Goal: Transaction & Acquisition: Purchase product/service

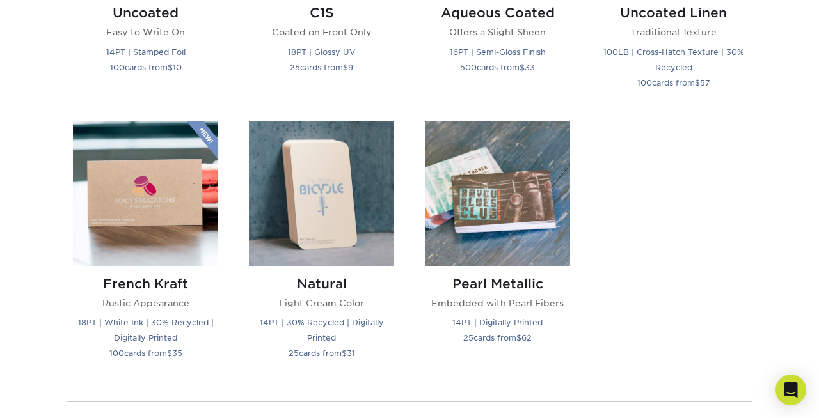
scroll to position [1341, 0]
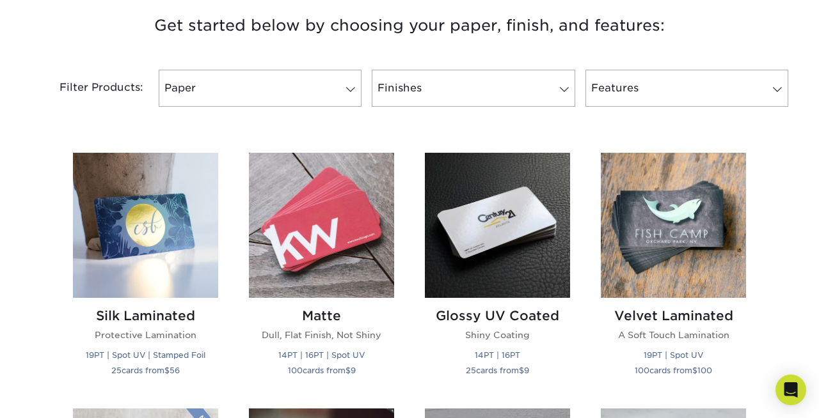
click at [661, 378] on div "Velvet Laminated A Soft Touch Lamination 19PT | Spot UV 100 cards from $ 100" at bounding box center [673, 345] width 145 height 95
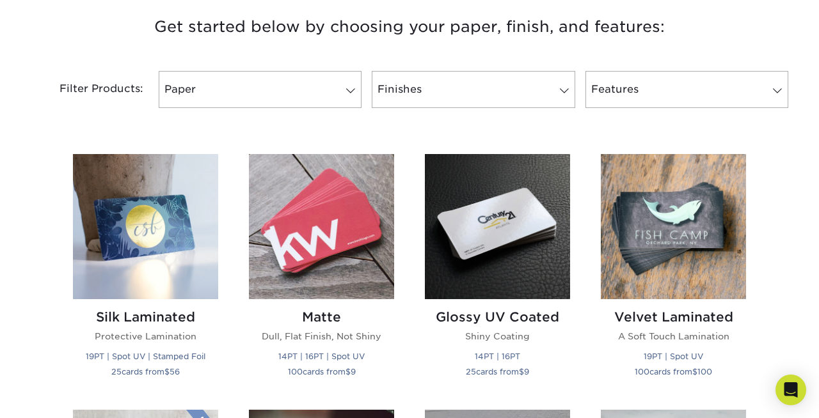
click at [661, 378] on p "19PT | Spot UV 100 cards from $ 100" at bounding box center [673, 364] width 145 height 31
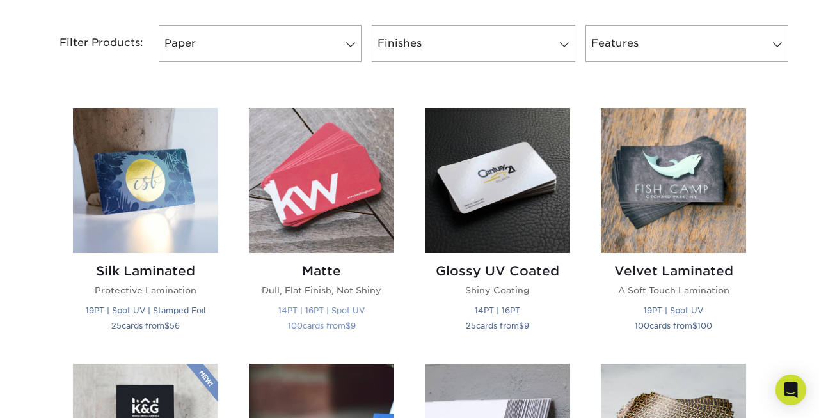
scroll to position [548, 0]
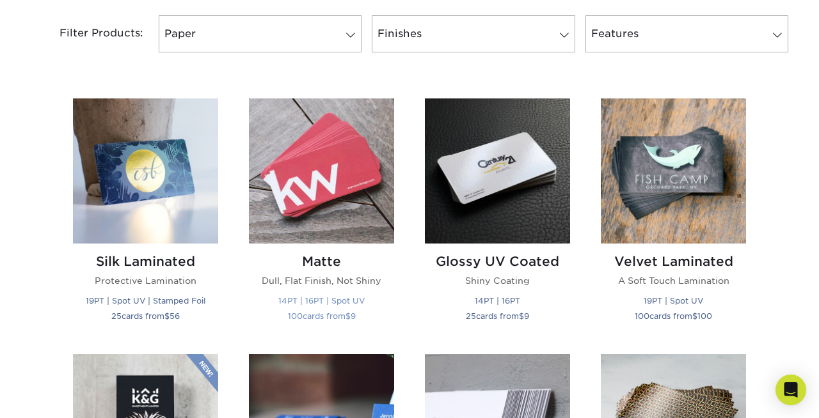
click at [347, 182] on img at bounding box center [321, 171] width 145 height 145
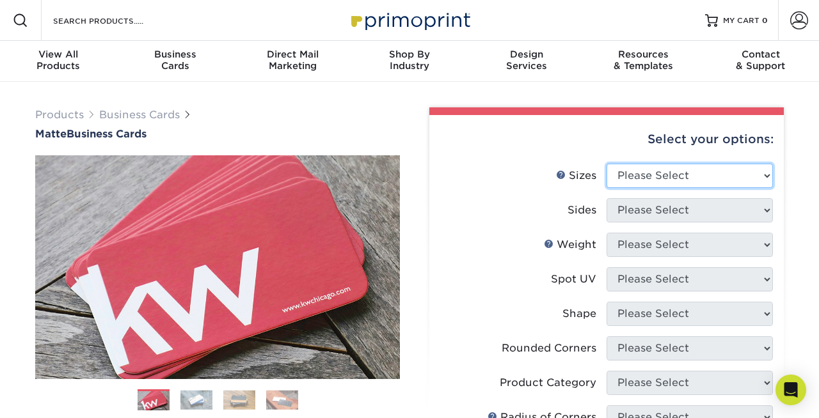
click at [718, 183] on select "Please Select 1.5" x 3.5" - Mini 1.75" x 3.5" - Mini 2" x 2" - Square 2" x 3" -…" at bounding box center [690, 176] width 166 height 24
select select "2.00x3.50"
click at [607, 164] on select "Please Select 1.5" x 3.5" - Mini 1.75" x 3.5" - Mini 2" x 2" - Square 2" x 3" -…" at bounding box center [690, 176] width 166 height 24
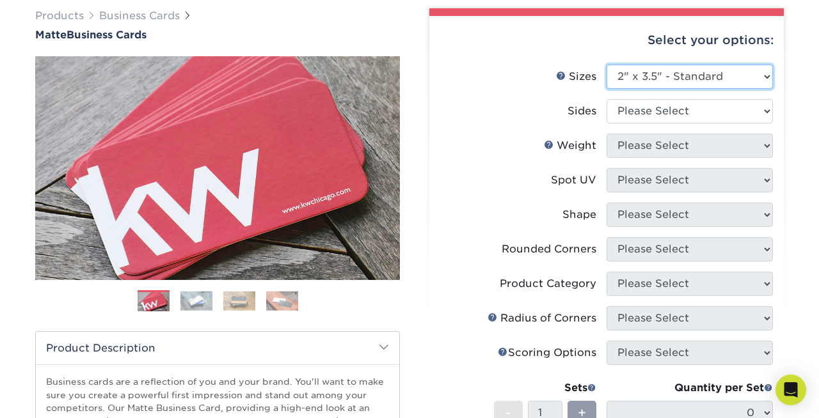
scroll to position [102, 0]
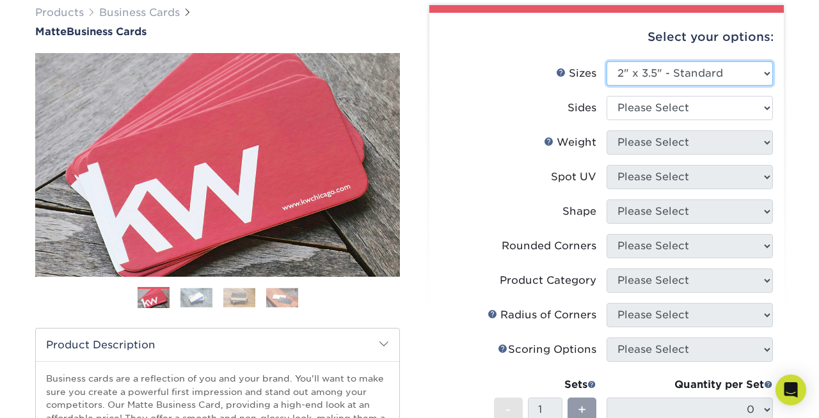
click at [681, 79] on select "Please Select 1.5" x 3.5" - Mini 1.75" x 3.5" - Mini 2" x 2" - Square 2" x 3" -…" at bounding box center [690, 73] width 166 height 24
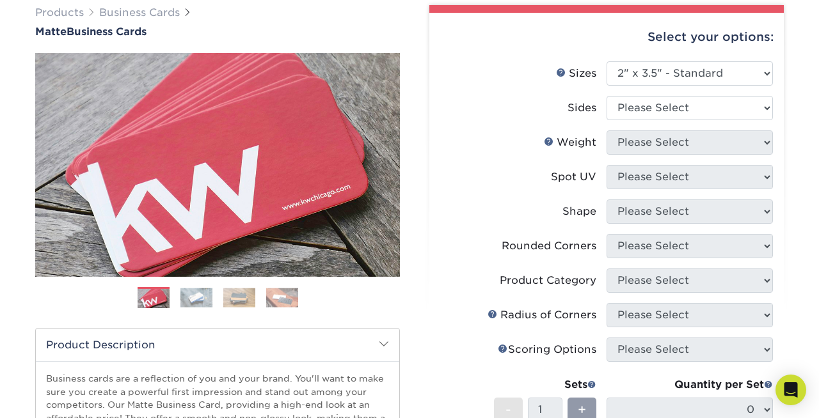
click at [186, 305] on img at bounding box center [196, 298] width 32 height 20
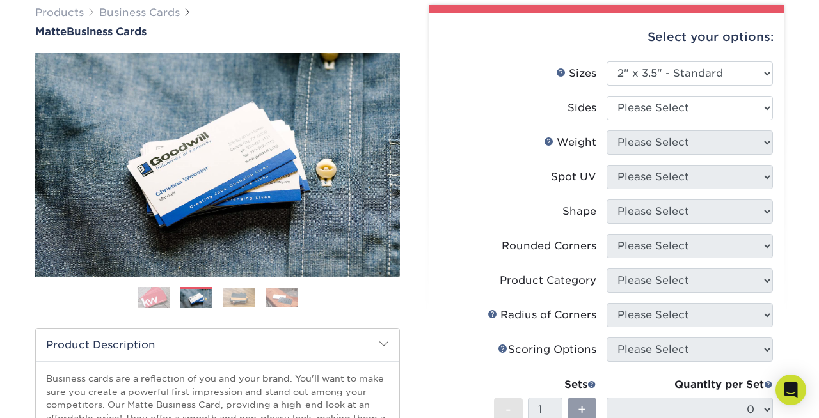
click at [225, 299] on img at bounding box center [239, 298] width 32 height 20
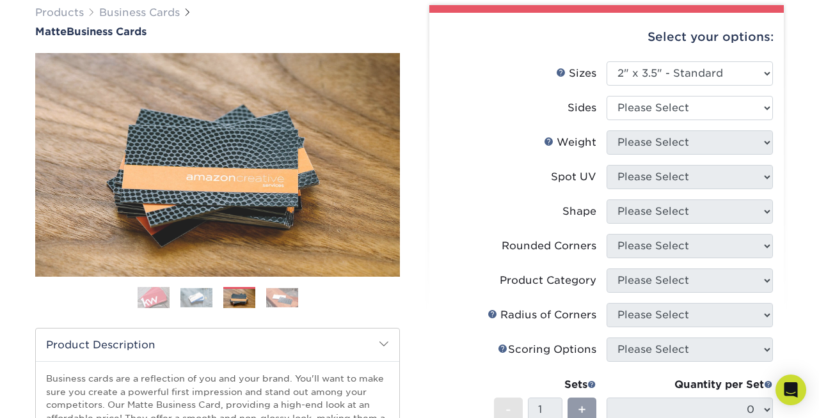
click at [268, 300] on img at bounding box center [282, 298] width 32 height 20
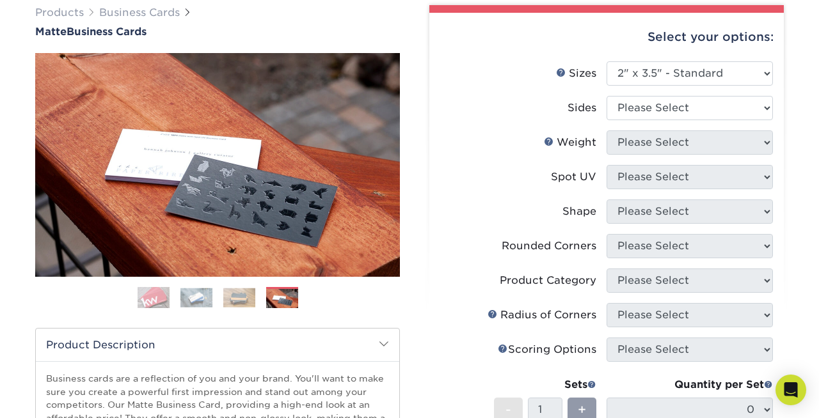
click at [151, 298] on img at bounding box center [154, 298] width 32 height 32
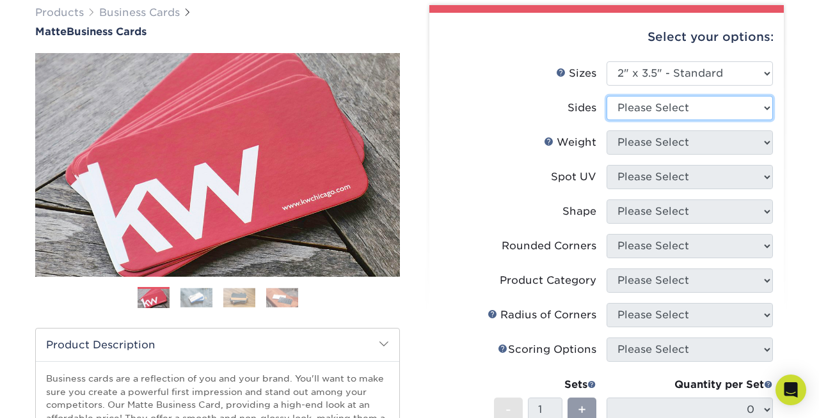
click at [664, 105] on select "Please Select Print Both Sides Print Front Only" at bounding box center [690, 108] width 166 height 24
select select "13abbda7-1d64-4f25-8bb2-c179b224825d"
click at [607, 96] on select "Please Select Print Both Sides Print Front Only" at bounding box center [690, 108] width 166 height 24
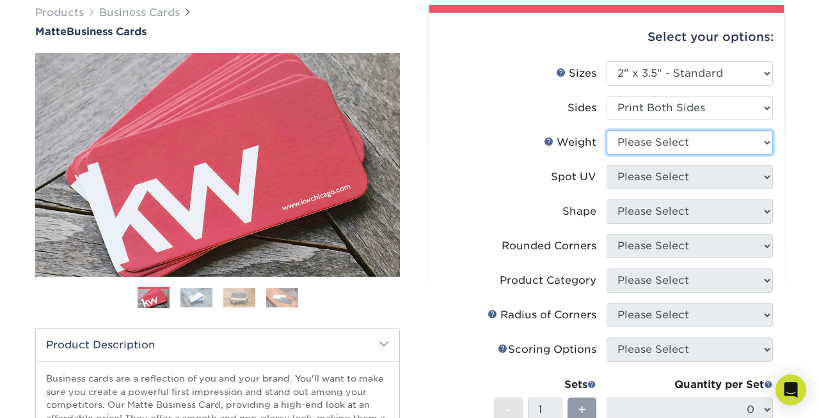
click at [680, 139] on select "Please Select 16PT 14PT" at bounding box center [690, 143] width 166 height 24
click at [554, 143] on link "Weight Help" at bounding box center [549, 141] width 10 height 10
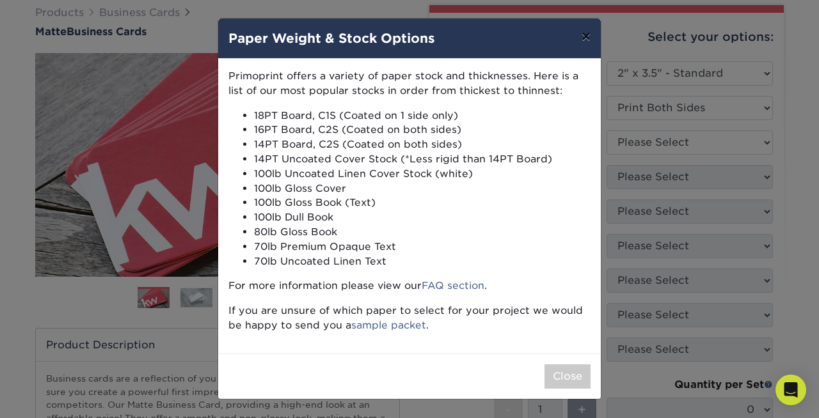
click at [586, 35] on button "×" at bounding box center [585, 37] width 29 height 36
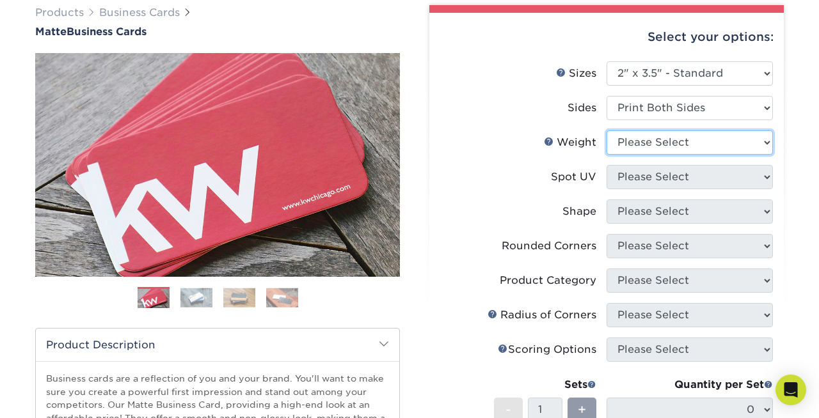
click at [664, 148] on select "Please Select 16PT 14PT" at bounding box center [690, 143] width 166 height 24
select select "16PT"
click at [607, 131] on select "Please Select 16PT 14PT" at bounding box center [690, 143] width 166 height 24
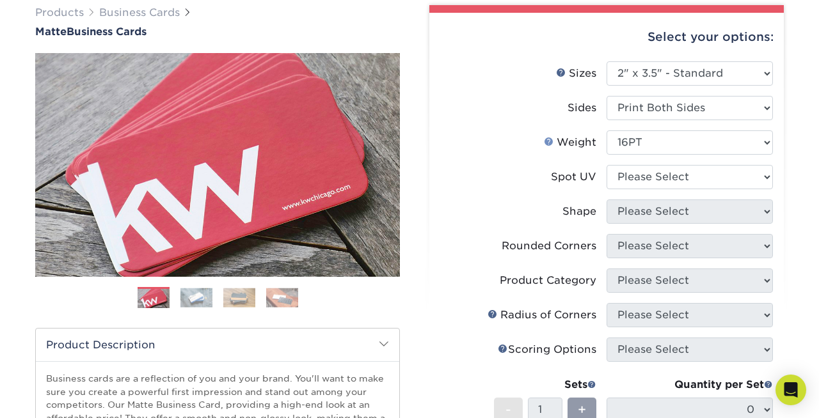
click at [549, 143] on link "Weight Help" at bounding box center [549, 141] width 10 height 10
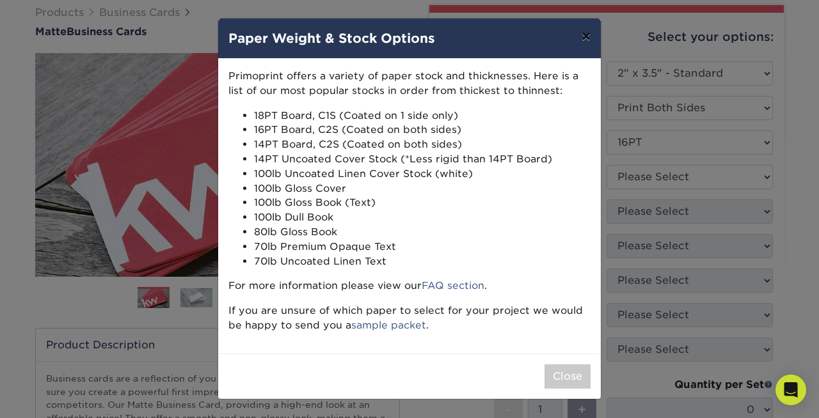
click at [583, 40] on button "×" at bounding box center [585, 37] width 29 height 36
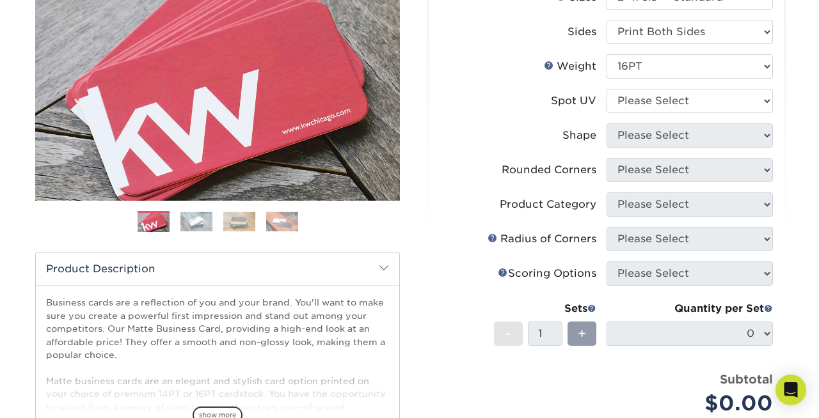
scroll to position [186, 0]
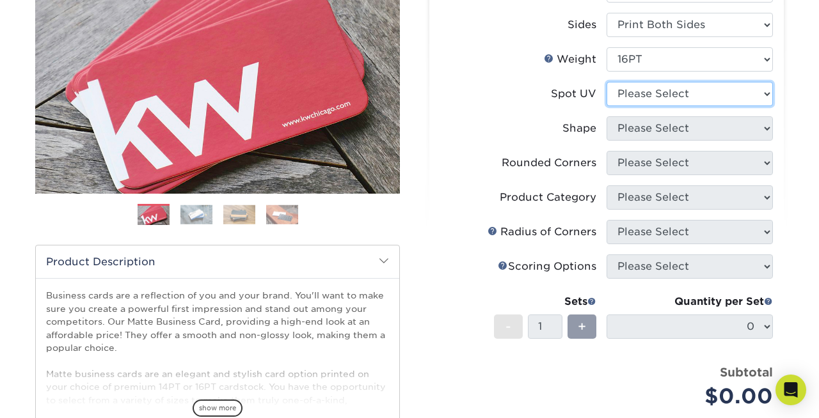
click at [669, 103] on select "Please Select No Spot UV Front and Back (Both Sides) Front Only Back Only" at bounding box center [690, 94] width 166 height 24
click at [678, 88] on select "Please Select No Spot UV Front and Back (Both Sides) Front Only Back Only" at bounding box center [690, 94] width 166 height 24
select select "0"
click at [607, 82] on select "Please Select No Spot UV Front and Back (Both Sides) Front Only Back Only" at bounding box center [690, 94] width 166 height 24
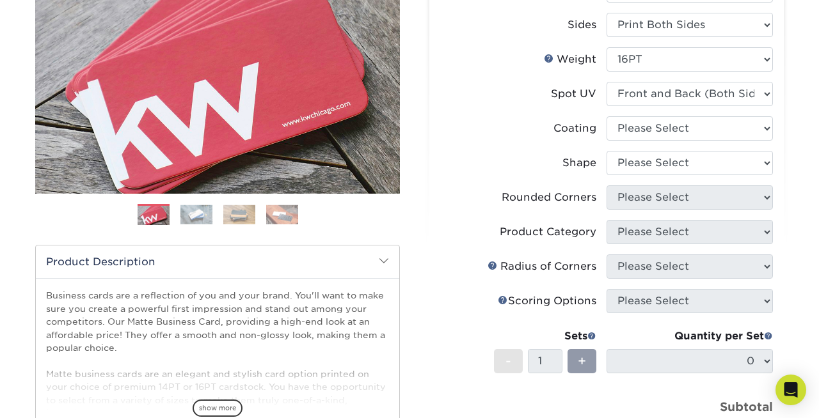
click at [541, 134] on label "Coating" at bounding box center [523, 128] width 166 height 24
click at [667, 124] on select at bounding box center [690, 128] width 166 height 24
click at [607, 116] on select at bounding box center [690, 128] width 166 height 24
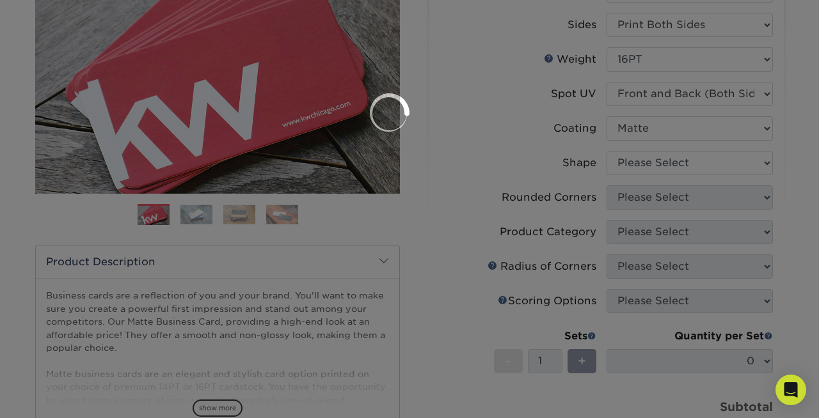
click at [677, 158] on div at bounding box center [409, 209] width 819 height 418
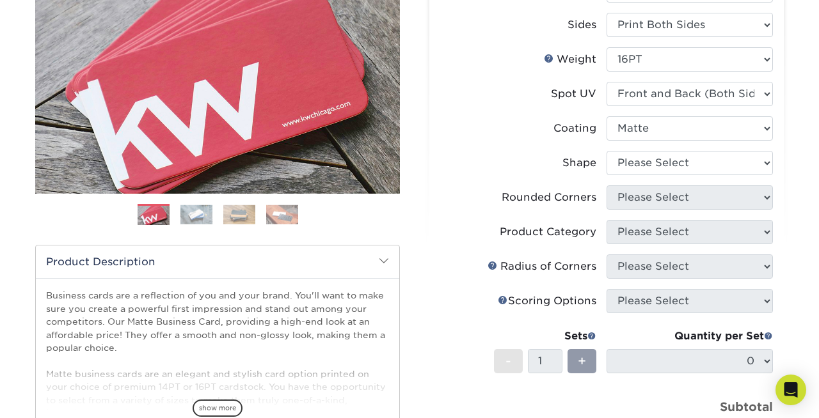
click at [677, 141] on li "Coating" at bounding box center [606, 133] width 333 height 35
click at [678, 134] on select at bounding box center [690, 128] width 166 height 24
click at [607, 116] on select at bounding box center [690, 128] width 166 height 24
click at [674, 132] on select at bounding box center [690, 128] width 166 height 24
click at [607, 116] on select at bounding box center [690, 128] width 166 height 24
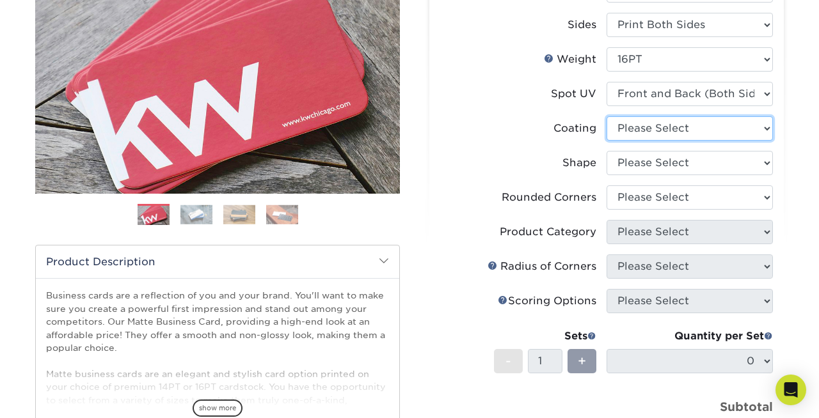
click at [680, 132] on select at bounding box center [690, 128] width 166 height 24
select select "121bb7b5-3b4d-429f-bd8d-bbf80e953313"
click at [607, 116] on select at bounding box center [690, 128] width 166 height 24
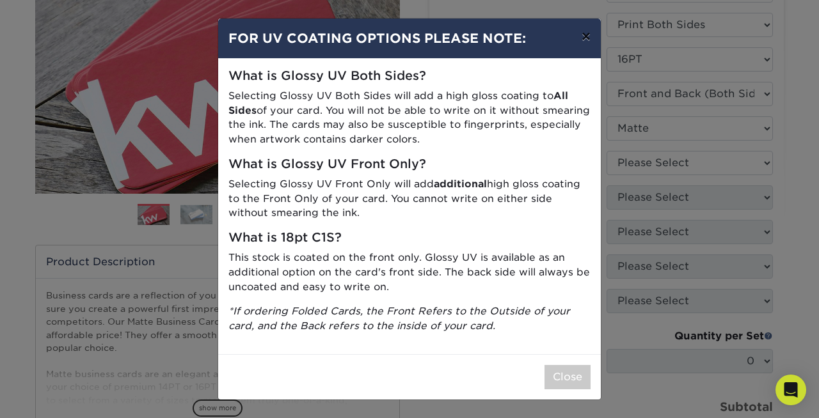
click at [586, 42] on button "×" at bounding box center [585, 37] width 29 height 36
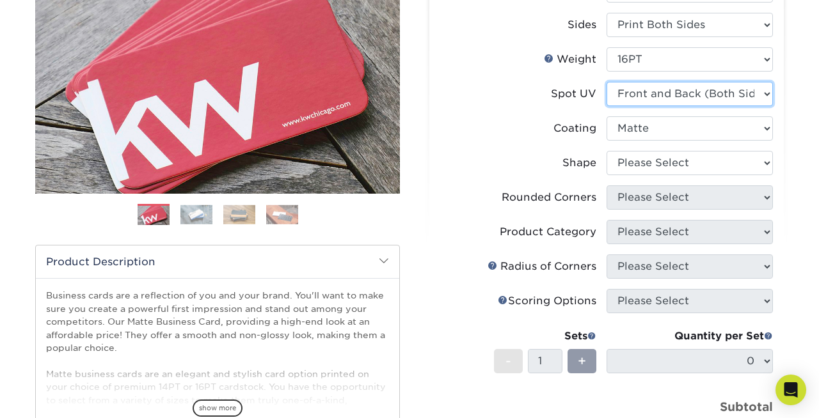
click at [661, 97] on select "Please Select No Spot UV Front and Back (Both Sides) Front Only Back Only" at bounding box center [690, 94] width 166 height 24
select select "3"
click at [607, 82] on select "Please Select No Spot UV Front and Back (Both Sides) Front Only Back Only" at bounding box center [690, 94] width 166 height 24
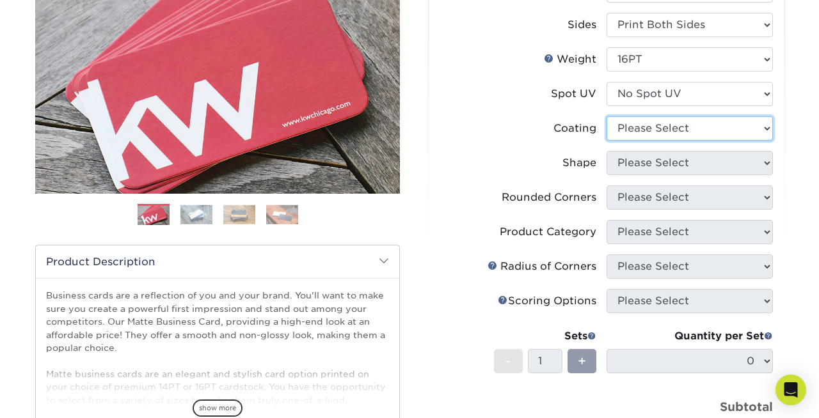
click at [661, 127] on select at bounding box center [690, 128] width 166 height 24
select select "121bb7b5-3b4d-429f-bd8d-bbf80e953313"
click at [607, 116] on select at bounding box center [690, 128] width 166 height 24
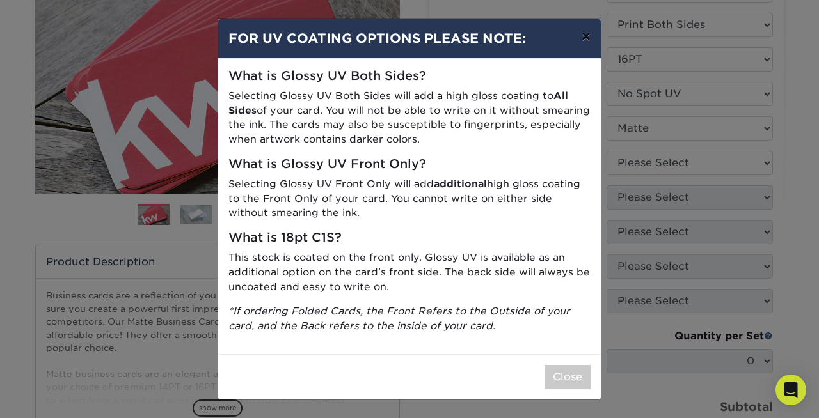
click at [578, 36] on button "×" at bounding box center [585, 37] width 29 height 36
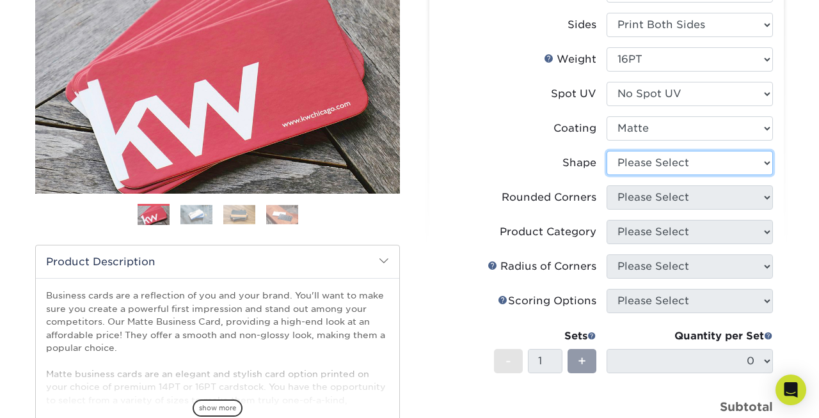
click at [626, 166] on select "Please Select Standard Oval" at bounding box center [690, 163] width 166 height 24
click at [607, 151] on select "Please Select Standard Oval" at bounding box center [690, 163] width 166 height 24
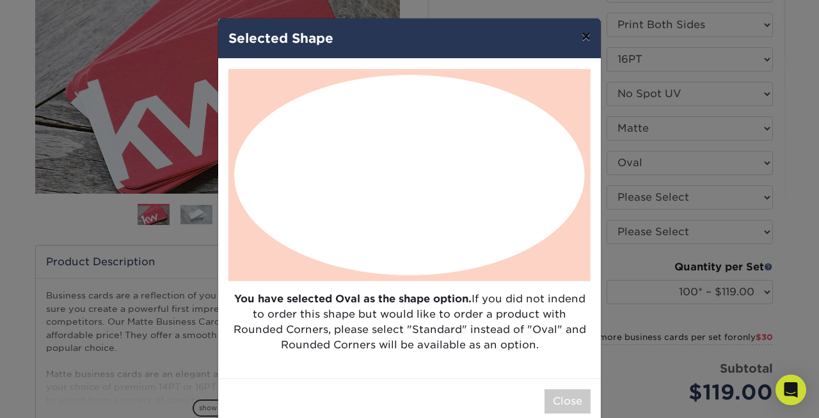
click at [593, 37] on button "×" at bounding box center [585, 37] width 29 height 36
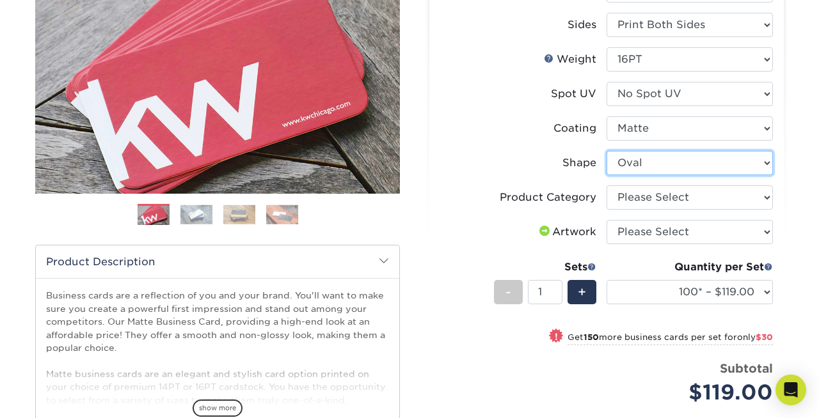
click at [676, 157] on select "Please Select Standard Oval" at bounding box center [690, 163] width 166 height 24
select select "standard"
click at [607, 151] on select "Please Select Standard Oval" at bounding box center [690, 163] width 166 height 24
select select
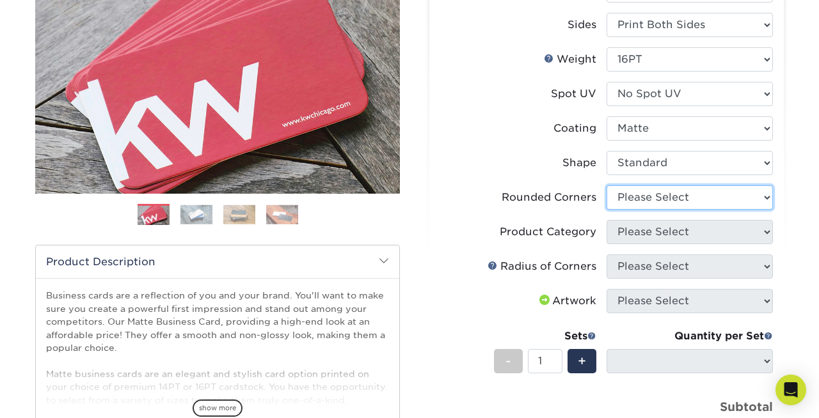
click at [646, 194] on select "Please Select Yes - Round 2 Corners Yes - Round 4 Corners No" at bounding box center [690, 198] width 166 height 24
select select "7672df9e-0e0a-464d-8e1f-920c575e4da3"
click at [607, 186] on select "Please Select Yes - Round 2 Corners Yes - Round 4 Corners No" at bounding box center [690, 198] width 166 height 24
select select "-1"
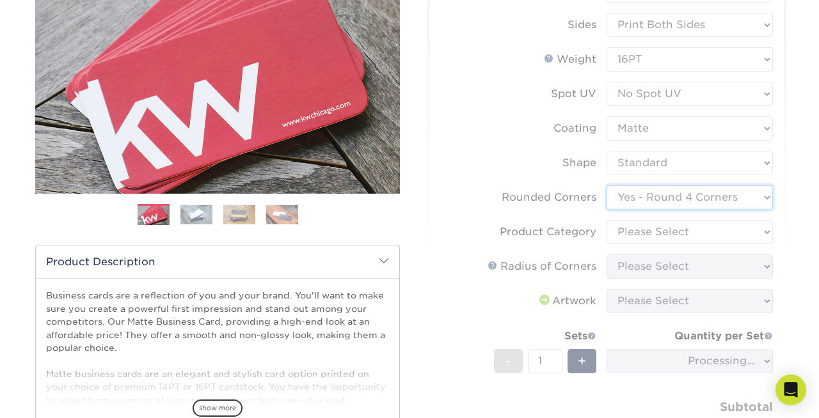
scroll to position [223, 0]
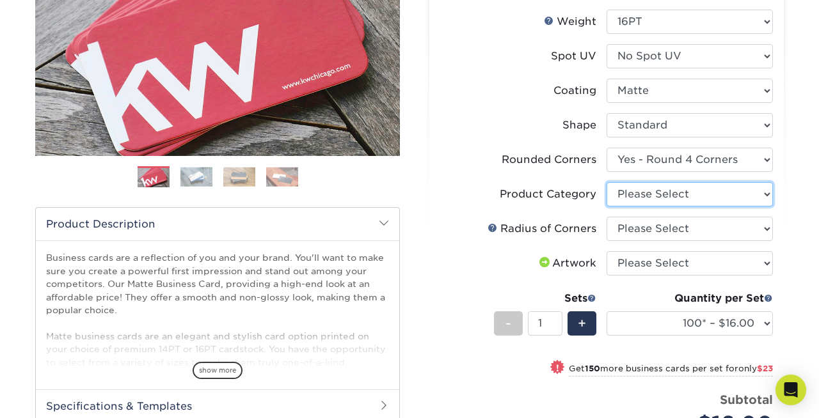
click at [618, 190] on select "Please Select Business Cards" at bounding box center [690, 194] width 166 height 24
select select "3b5148f1-0588-4f88-a218-97bcfdce65c1"
click at [607, 182] on select "Please Select Business Cards" at bounding box center [690, 194] width 166 height 24
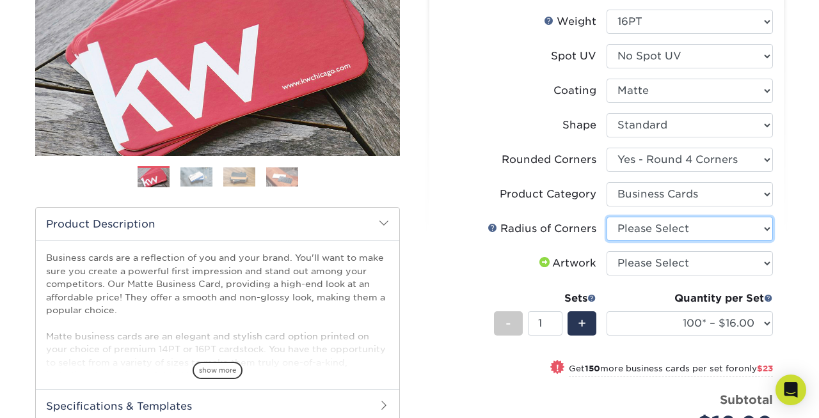
click at [639, 227] on select "Please Select Rounded 1/8" Rounded 1/4"" at bounding box center [690, 229] width 166 height 24
click at [496, 227] on link at bounding box center [493, 228] width 10 height 10
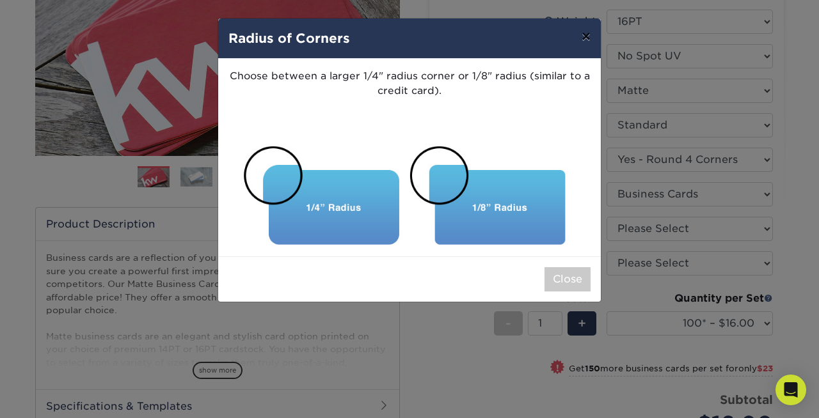
click at [587, 36] on button "×" at bounding box center [585, 37] width 29 height 36
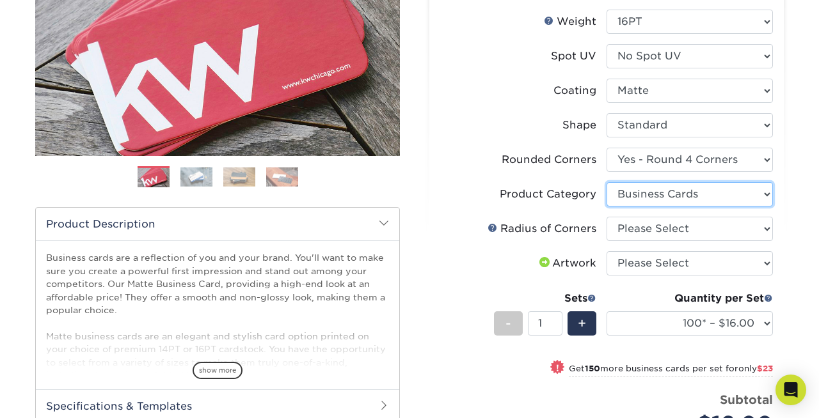
click at [649, 201] on select "Please Select Business Cards" at bounding box center [690, 194] width 166 height 24
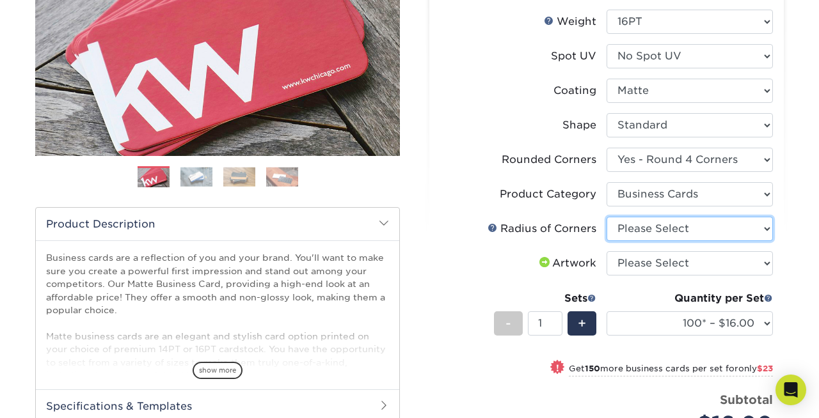
click at [654, 234] on select "Please Select Rounded 1/8" Rounded 1/4"" at bounding box center [690, 229] width 166 height 24
select select "589680c7-ee9a-431b-9d12-d7aeb1386a97"
click at [607, 217] on select "Please Select Rounded 1/8" Rounded 1/4"" at bounding box center [690, 229] width 166 height 24
click at [492, 230] on link at bounding box center [493, 228] width 10 height 10
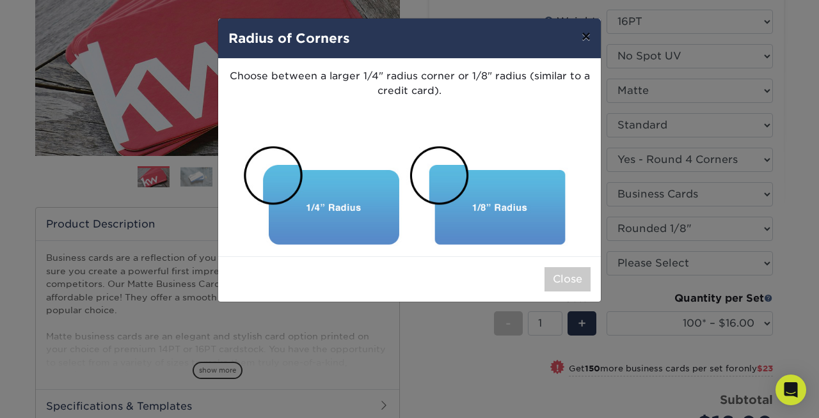
click at [584, 42] on button "×" at bounding box center [585, 37] width 29 height 36
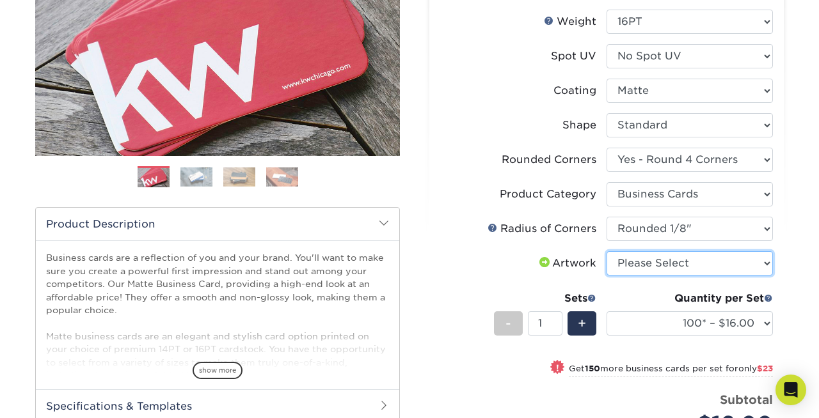
click at [644, 263] on select "Please Select I will upload files I need a design - $100" at bounding box center [690, 263] width 166 height 24
select select "upload"
click at [607, 251] on select "Please Select I will upload files I need a design - $100" at bounding box center [690, 263] width 166 height 24
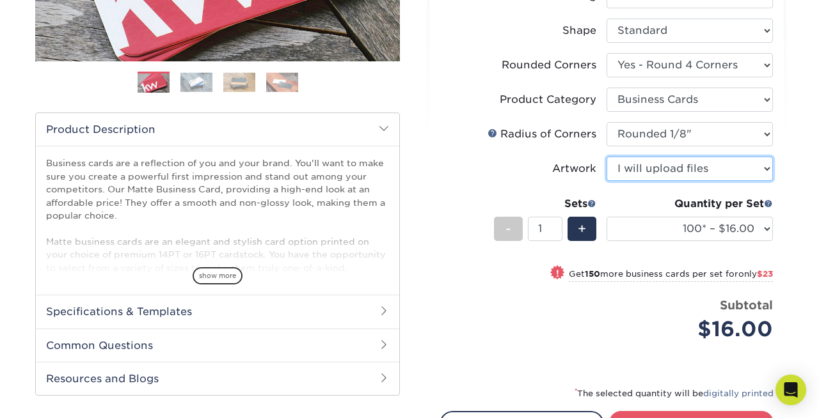
scroll to position [320, 0]
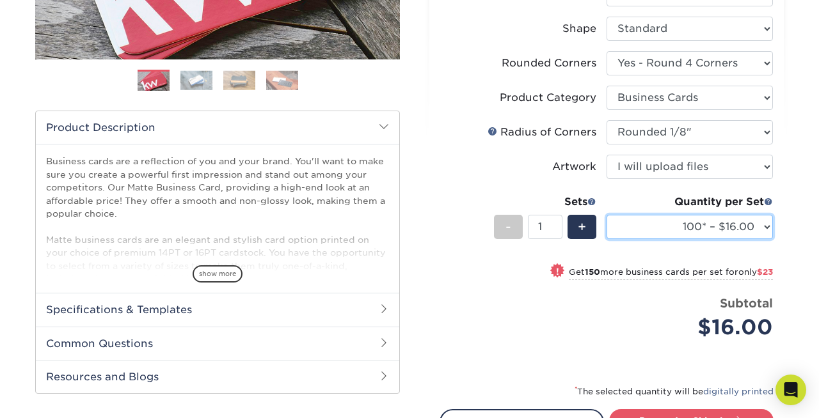
click at [704, 223] on select "100* – $16.00 250* – $39.00 500 – $77.00 1000 – $94.00 2500 – $173.00 5000 – $2…" at bounding box center [690, 227] width 166 height 24
click at [607, 215] on select "100* – $16.00 250* – $39.00 500 – $77.00 1000 – $94.00 2500 – $173.00 5000 – $2…" at bounding box center [690, 227] width 166 height 24
click at [747, 218] on select "100* – $16.00 250* – $39.00 500 – $77.00 1000 – $94.00 2500 – $173.00 5000 – $2…" at bounding box center [690, 227] width 166 height 24
click at [607, 215] on select "100* – $16.00 250* – $39.00 500 – $77.00 1000 – $94.00 2500 – $173.00 5000 – $2…" at bounding box center [690, 227] width 166 height 24
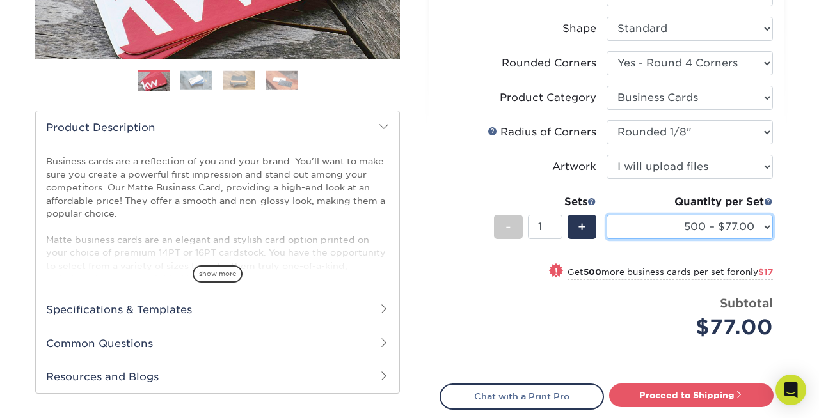
click at [729, 221] on select "100* – $16.00 250* – $39.00 500 – $77.00 1000 – $94.00 2500 – $173.00 5000 – $2…" at bounding box center [690, 227] width 166 height 24
select select "250* – $39.00"
click at [607, 215] on select "100* – $16.00 250* – $39.00 500 – $77.00 1000 – $94.00 2500 – $173.00 5000 – $2…" at bounding box center [690, 227] width 166 height 24
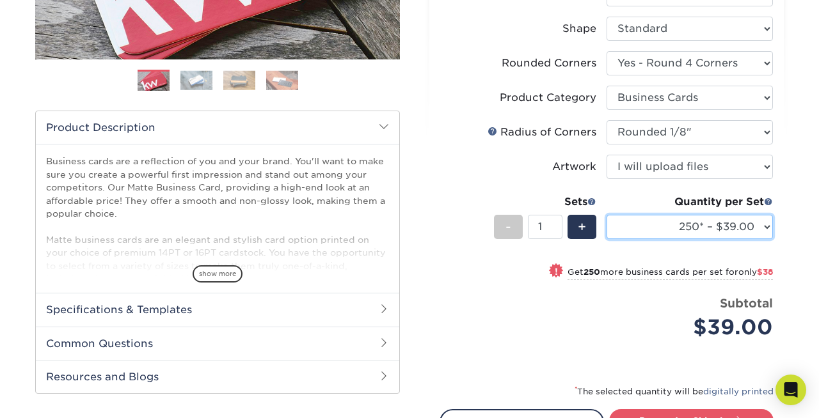
click at [761, 230] on select "100* – $16.00 250* – $39.00 500 – $77.00 1000 – $94.00 2500 – $173.00 5000 – $2…" at bounding box center [690, 227] width 166 height 24
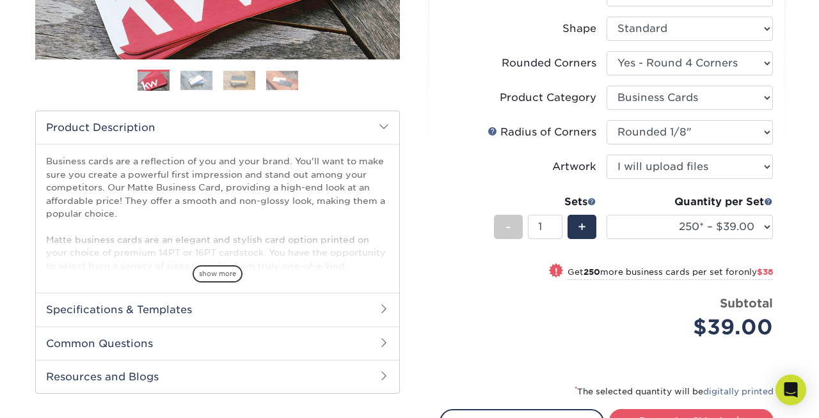
drag, startPoint x: 776, startPoint y: 268, endPoint x: 749, endPoint y: 278, distance: 27.9
click at [749, 278] on div "Select your options: Sizes Help Sizes Please Select 1.5" x 3.5" - Mini 1.75" x …" at bounding box center [606, 159] width 355 height 728
click at [635, 246] on div "Quantity per Set 100* – $16.00 250* – $39.00 500 – $77.00 1000 – $94.00 2500 – …" at bounding box center [690, 225] width 166 height 60
click at [619, 316] on div "$39.00" at bounding box center [694, 327] width 157 height 31
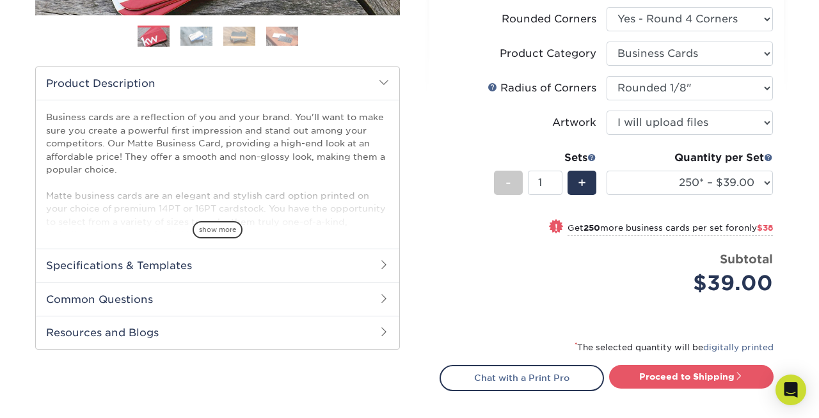
scroll to position [391, 0]
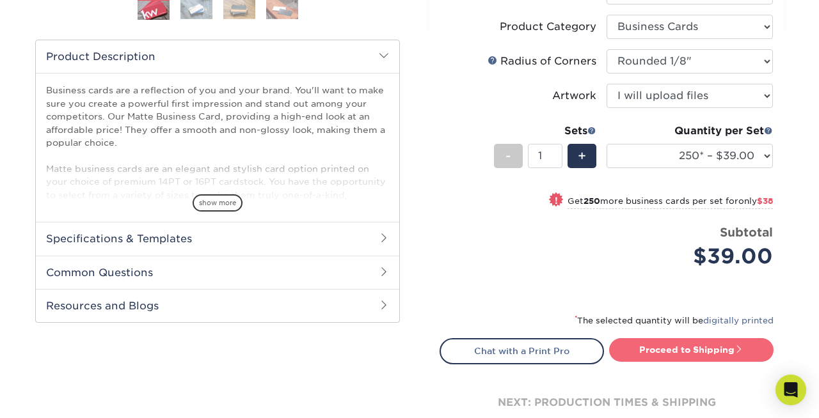
click at [683, 353] on link "Proceed to Shipping" at bounding box center [691, 350] width 164 height 23
type input "Set 1"
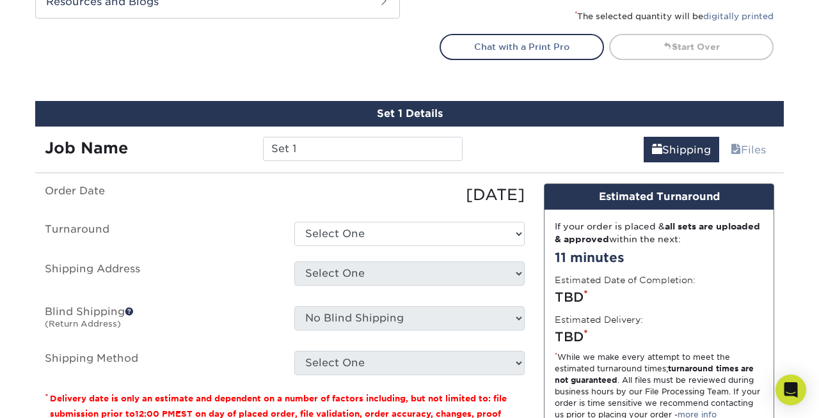
scroll to position [764, 0]
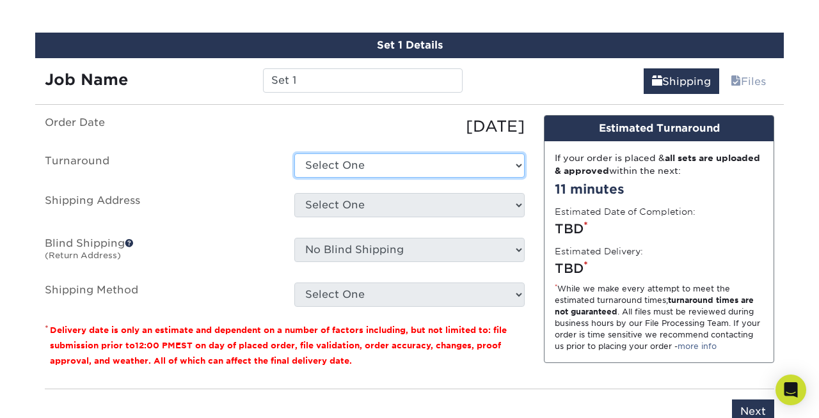
click at [371, 164] on select "Select One 2-4 Business Days 2 Day Next Business Day" at bounding box center [409, 166] width 230 height 24
select select "4fbc2a82-edda-4a59-863f-72b731eb7375"
click at [294, 154] on select "Select One 2-4 Business Days 2 Day Next Business Day" at bounding box center [409, 166] width 230 height 24
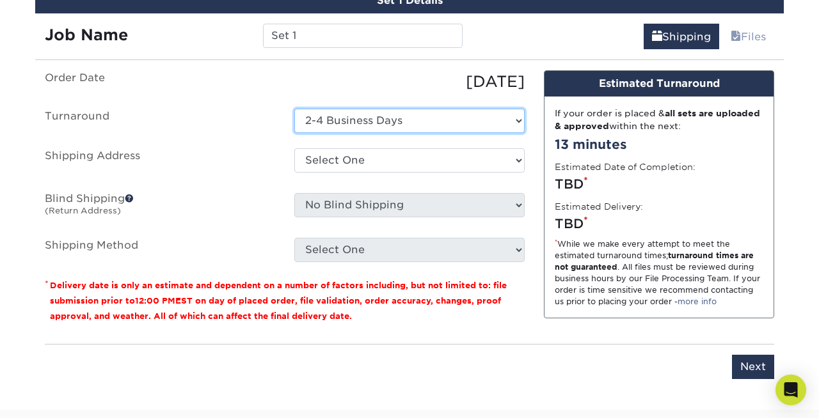
scroll to position [811, 0]
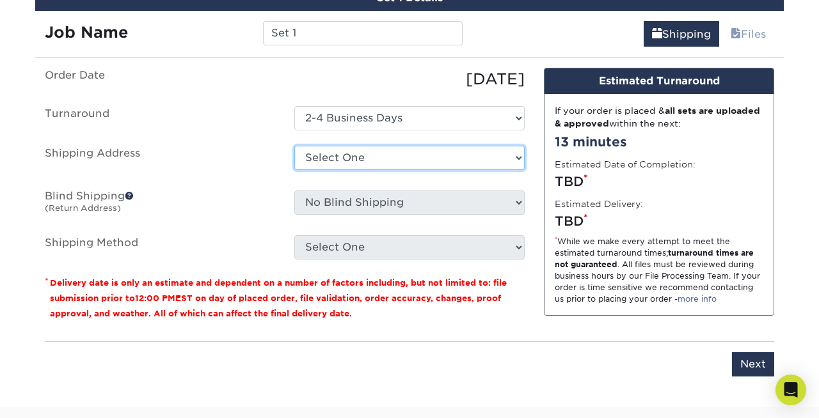
click at [424, 150] on select "Select One + Add New Address - Login" at bounding box center [409, 158] width 230 height 24
select select "newaddress"
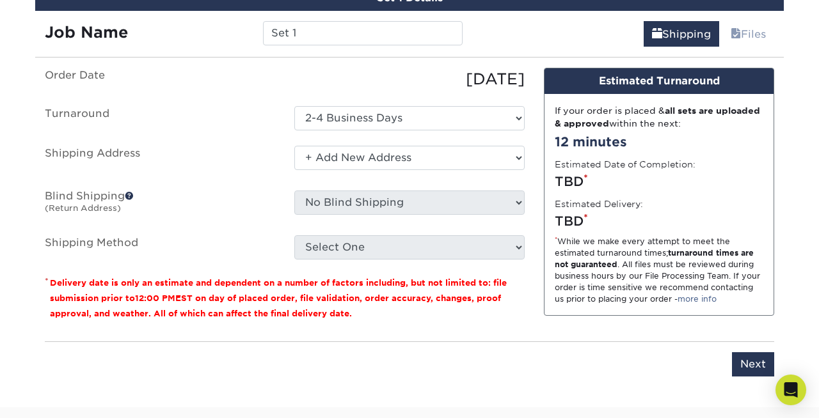
click at [294, 146] on select "Select One + Add New Address - Login" at bounding box center [409, 158] width 230 height 24
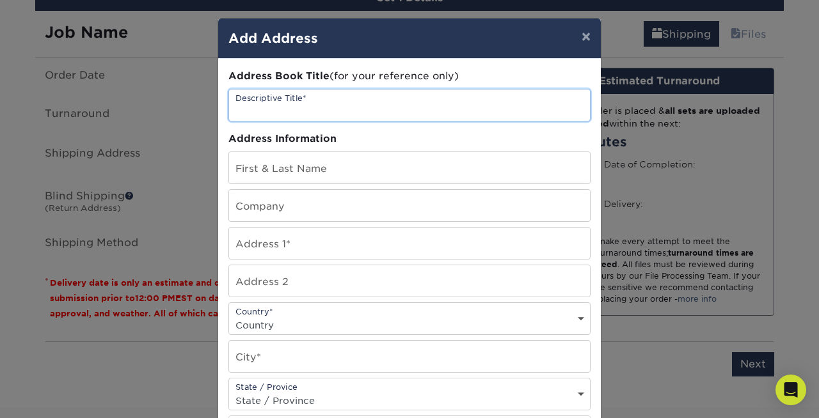
click at [369, 116] on input "text" at bounding box center [409, 105] width 361 height 31
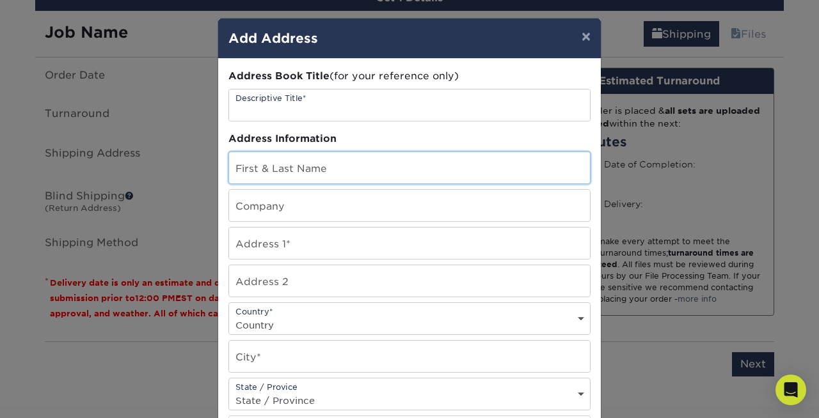
click at [356, 170] on input "text" at bounding box center [409, 167] width 361 height 31
click at [283, 173] on input "George PApadeas" at bounding box center [409, 167] width 361 height 31
type input "George Papadeas"
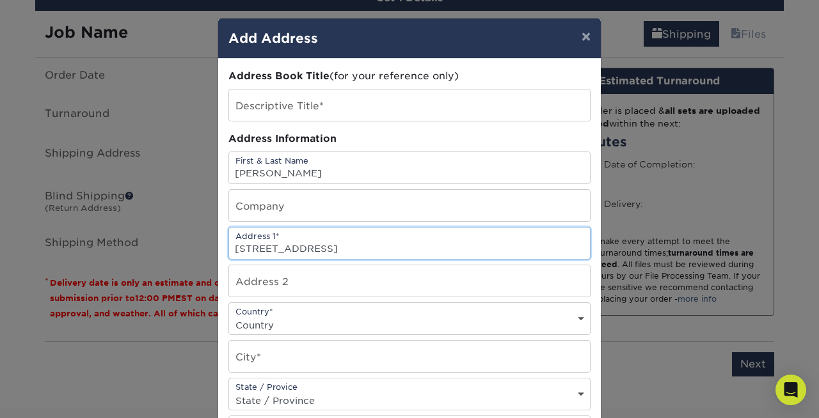
type input "550 Glenoak St N"
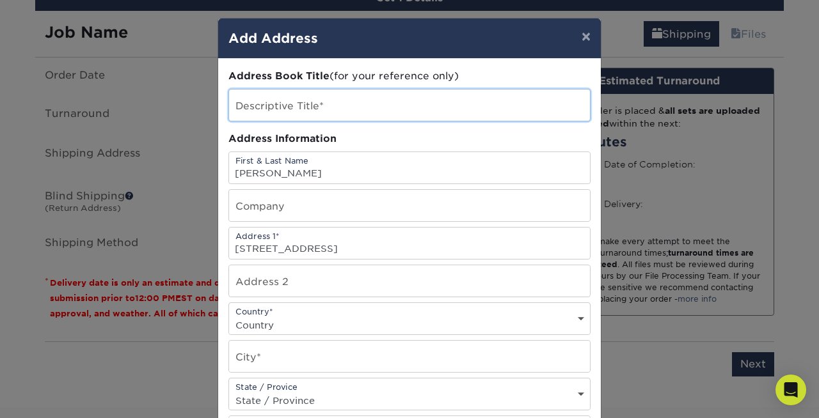
click at [372, 92] on input "text" at bounding box center [409, 105] width 361 height 31
type input "GP Biz Cards"
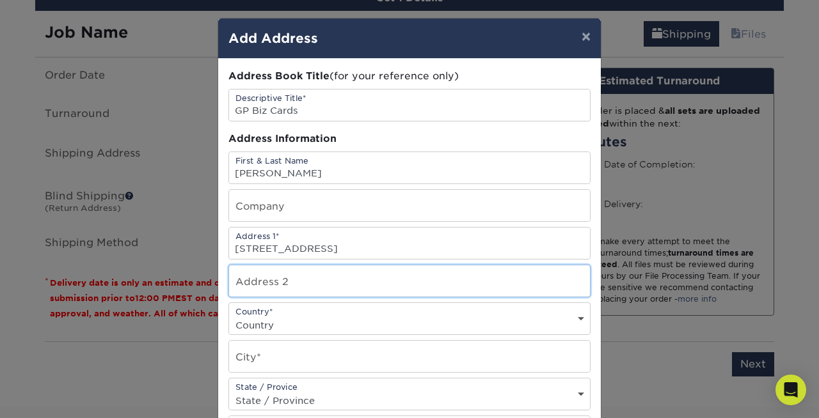
click at [308, 288] on input "text" at bounding box center [409, 281] width 361 height 31
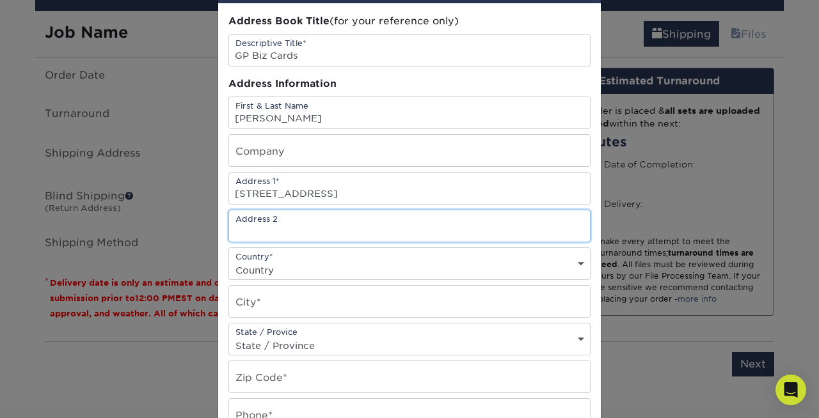
scroll to position [56, 0]
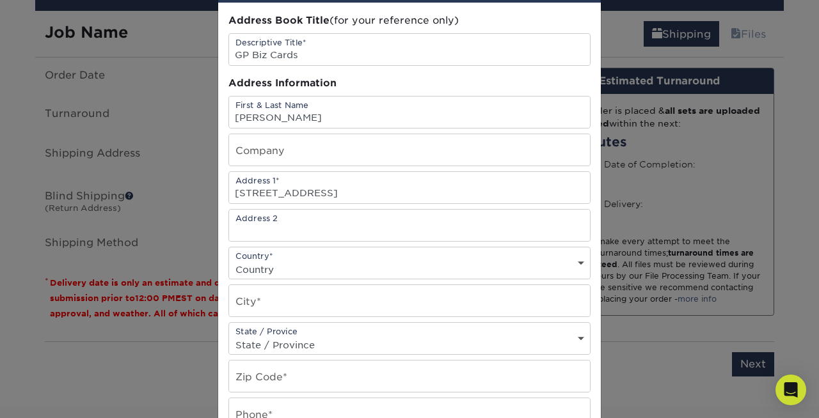
click at [308, 267] on select "Country United States Canada ----------------------------- Afghanistan Albania …" at bounding box center [409, 269] width 361 height 19
select select "US"
click at [229, 260] on select "Country United States Canada ----------------------------- Afghanistan Albania …" at bounding box center [409, 269] width 361 height 19
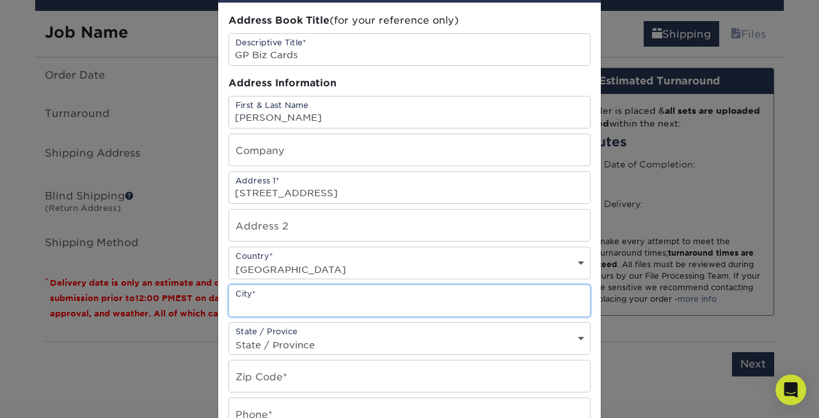
click at [291, 298] on input "text" at bounding box center [409, 300] width 361 height 31
type input "St. Petersburg"
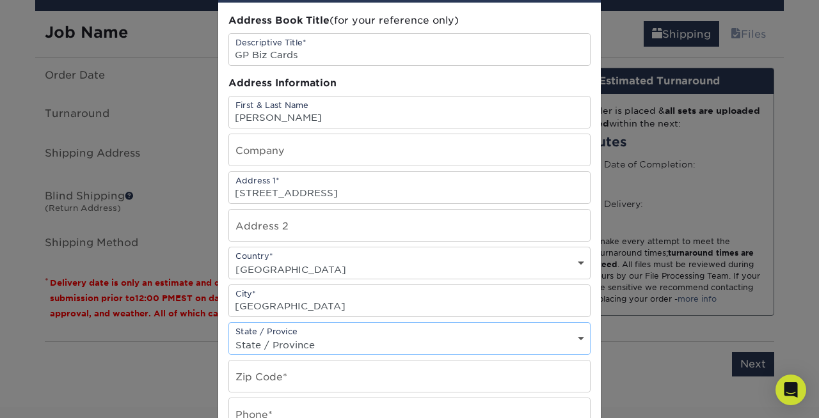
select select "FL"
type input "33703"
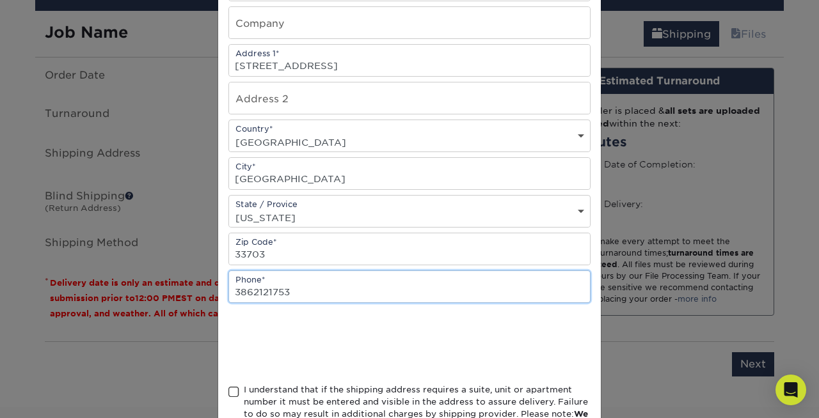
scroll to position [198, 0]
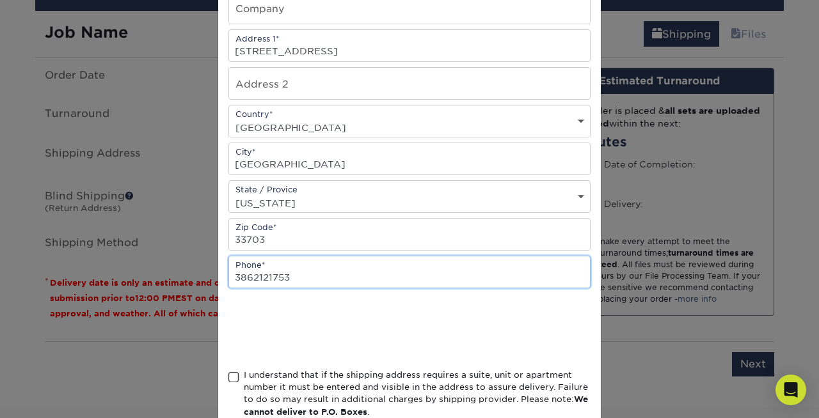
type input "3862121753"
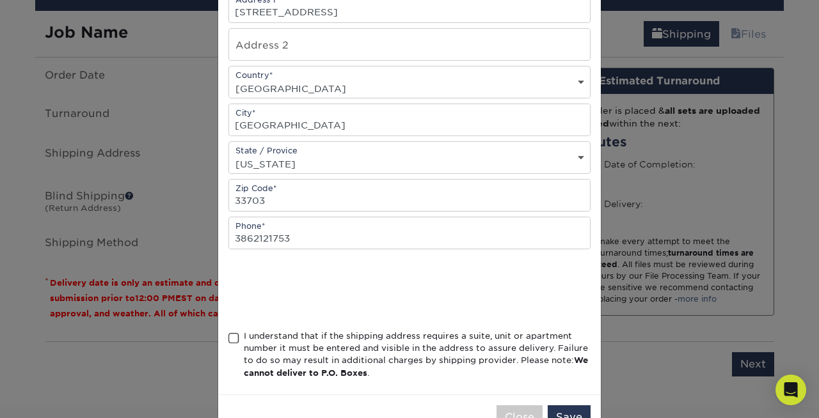
scroll to position [242, 0]
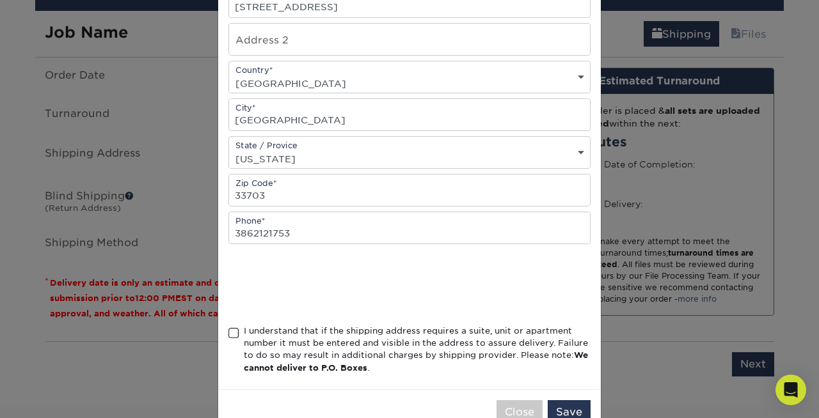
click at [238, 334] on span at bounding box center [233, 334] width 11 height 12
click at [0, 0] on input "I understand that if the shipping address requires a suite, unit or apartment n…" at bounding box center [0, 0] width 0 height 0
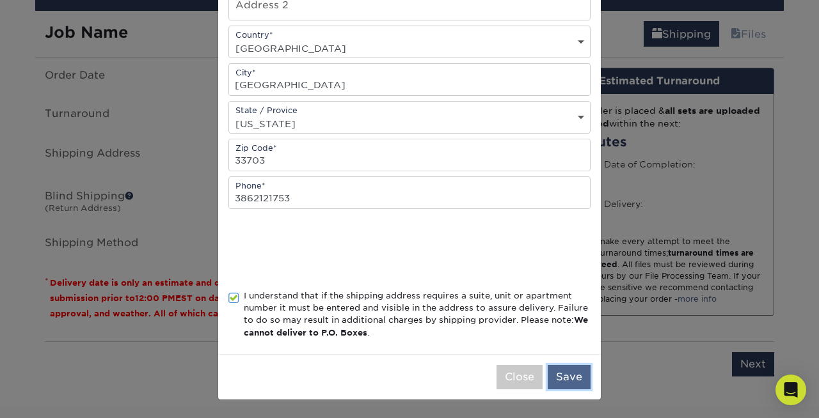
click at [569, 371] on button "Save" at bounding box center [569, 377] width 43 height 24
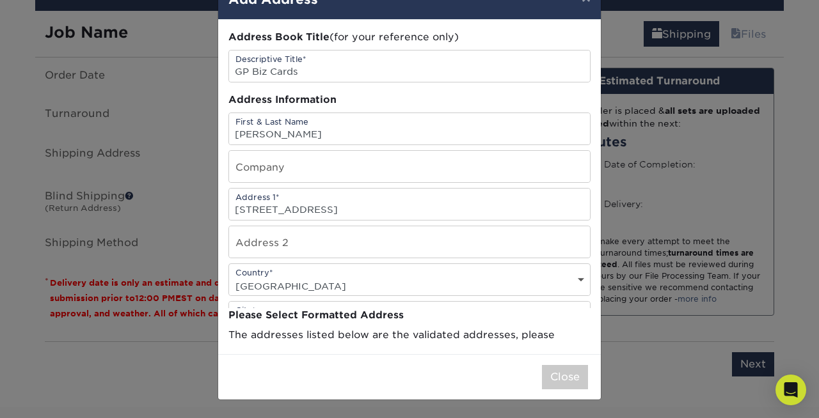
scroll to position [0, 0]
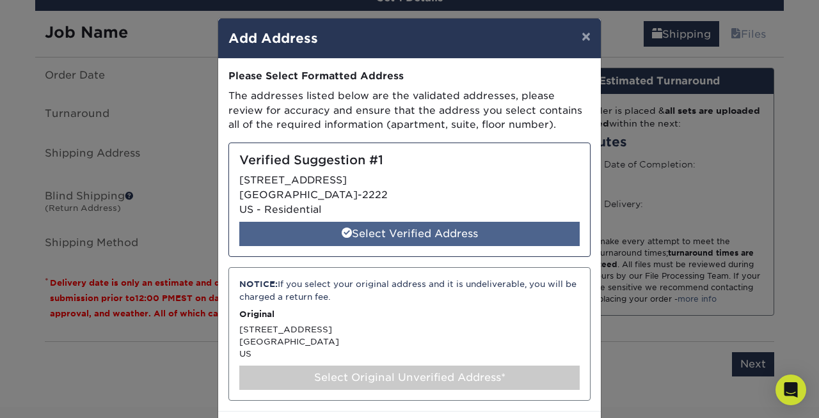
click at [504, 241] on div "Select Verified Address" at bounding box center [409, 234] width 340 height 24
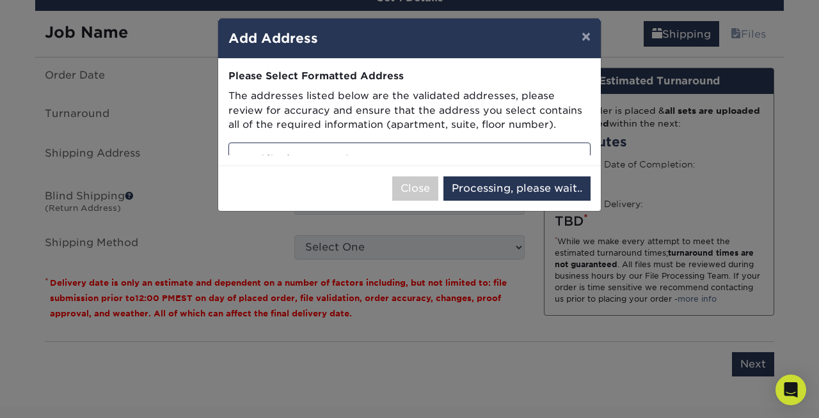
select select "285428"
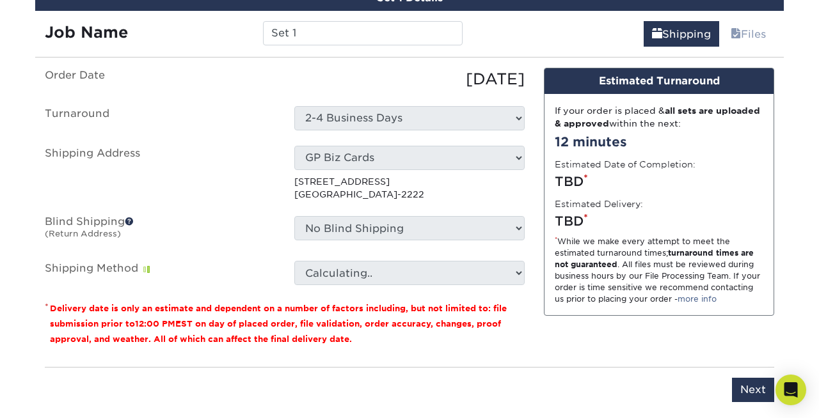
click at [133, 221] on span at bounding box center [129, 221] width 9 height 9
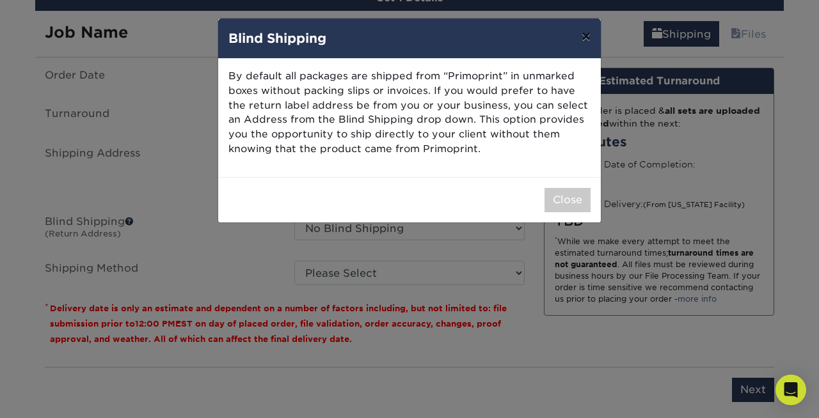
click at [587, 41] on button "×" at bounding box center [585, 37] width 29 height 36
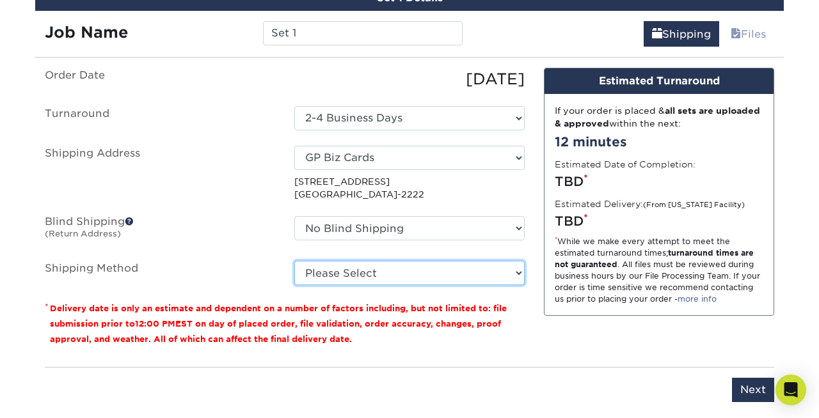
click at [471, 273] on select "Please Select Ground Shipping (+$7.84) 3 Day Shipping Service (+$20.04) 2 Day A…" at bounding box center [409, 273] width 230 height 24
select select "03"
click at [294, 261] on select "Please Select Ground Shipping (+$7.84) 3 Day Shipping Service (+$20.04) 2 Day A…" at bounding box center [409, 273] width 230 height 24
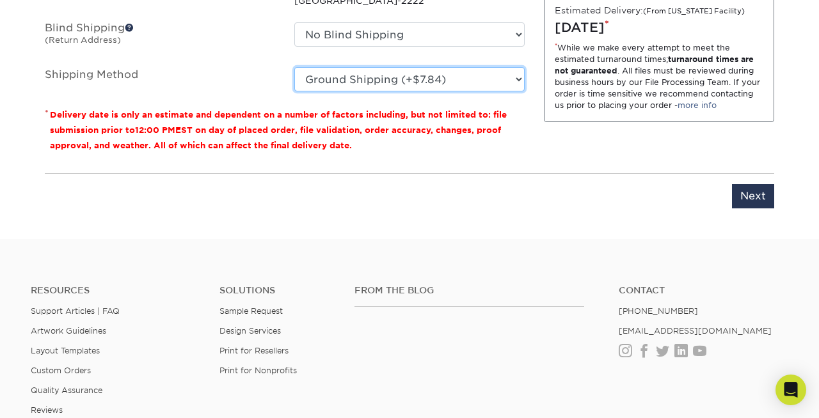
scroll to position [1028, 0]
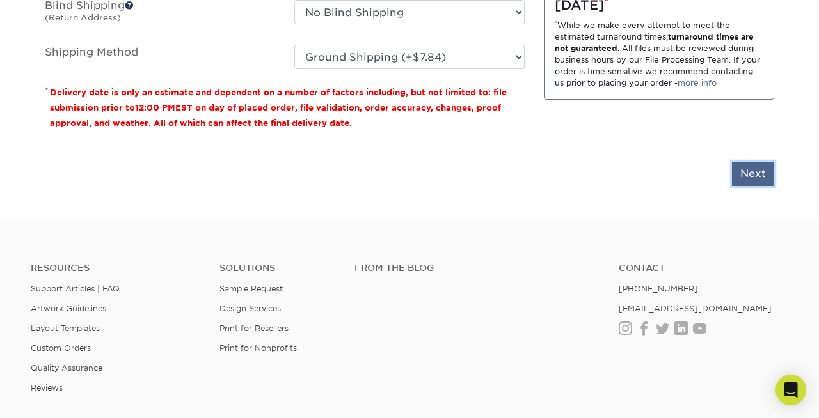
click at [740, 184] on input "Next" at bounding box center [753, 174] width 42 height 24
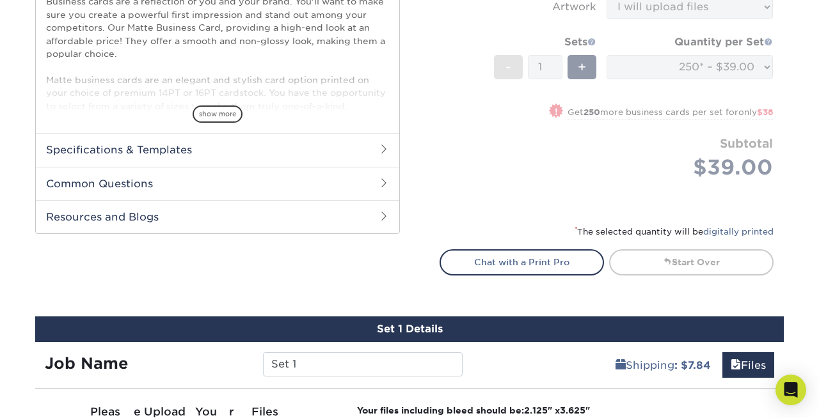
scroll to position [483, 0]
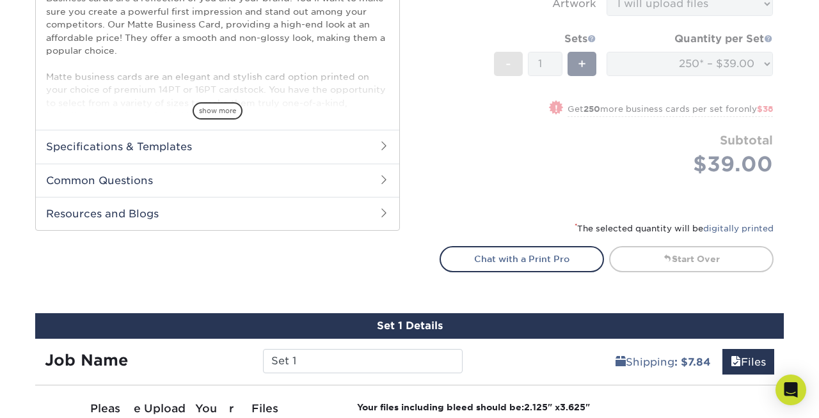
click at [452, 300] on div "Products Business Cards Matte Business Cards Previous Next 100 $ 9" at bounding box center [409, 169] width 819 height 1140
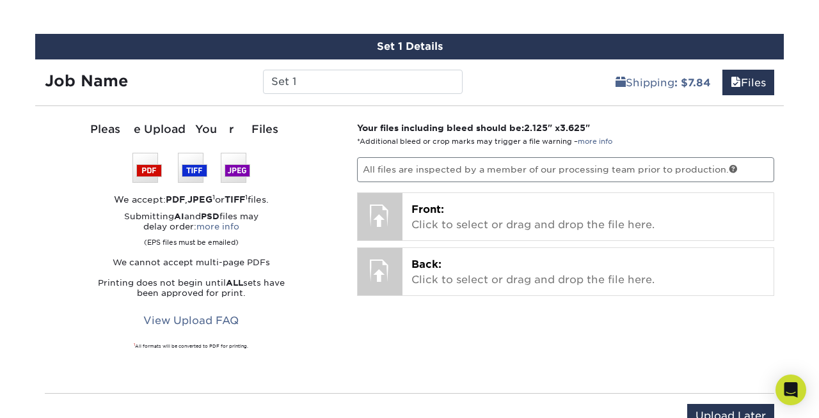
scroll to position [774, 0]
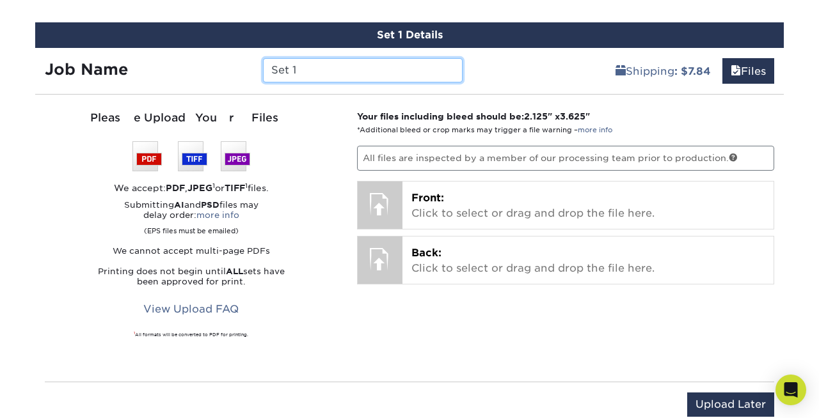
drag, startPoint x: 356, startPoint y: 70, endPoint x: 227, endPoint y: 67, distance: 129.9
click at [227, 67] on div "Job Name Set 1" at bounding box center [253, 70] width 437 height 24
type input "P"
type input "a"
type input "Papadeas Consulting"
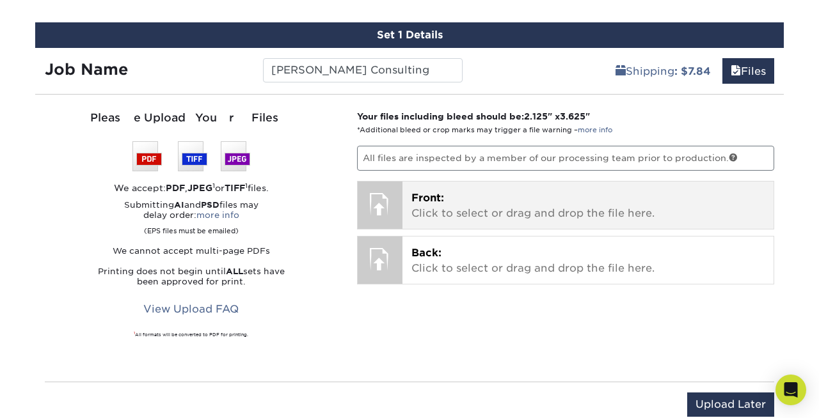
click at [468, 197] on p "Front: Click to select or drag and drop the file here." at bounding box center [588, 206] width 354 height 31
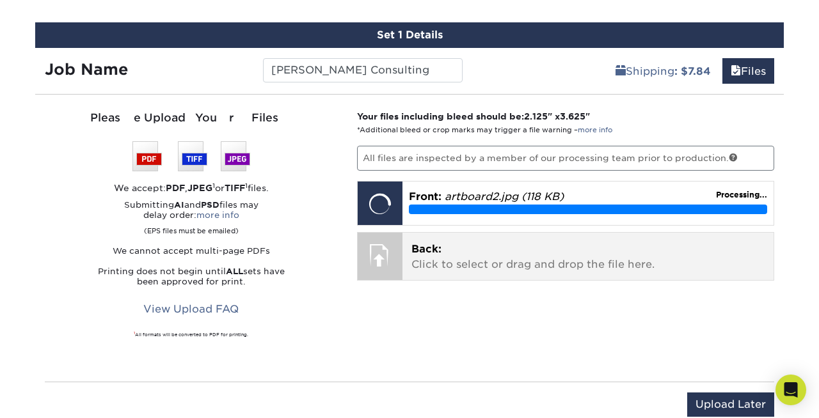
click at [497, 272] on div "Back: Click to select or drag and drop the file here. Choose file" at bounding box center [589, 256] width 372 height 47
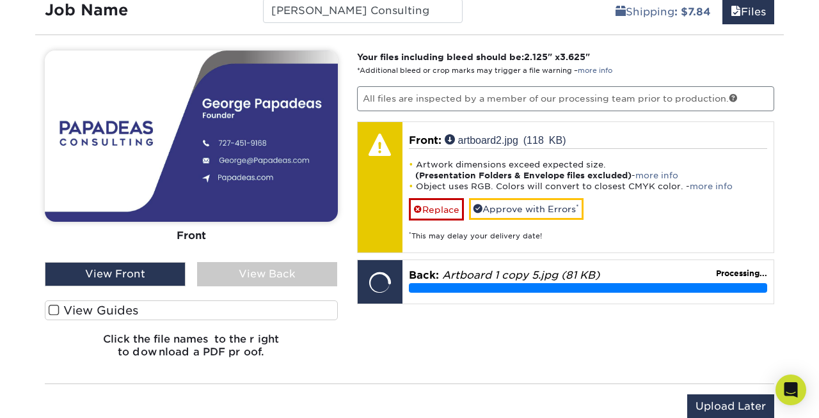
scroll to position [837, 0]
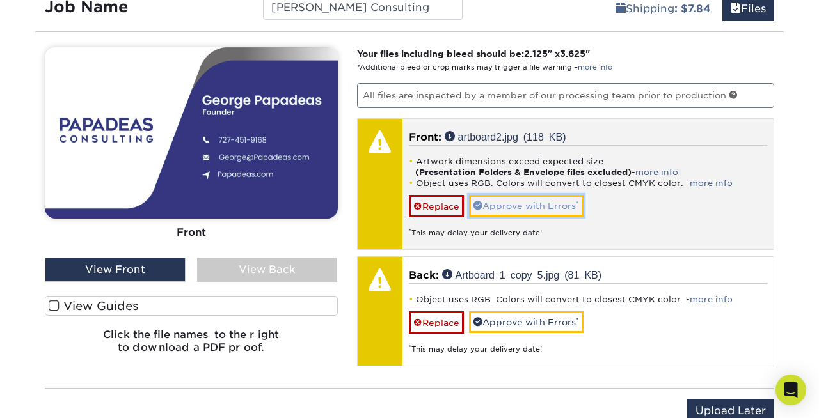
click at [534, 208] on link "Approve with Errors *" at bounding box center [526, 206] width 115 height 22
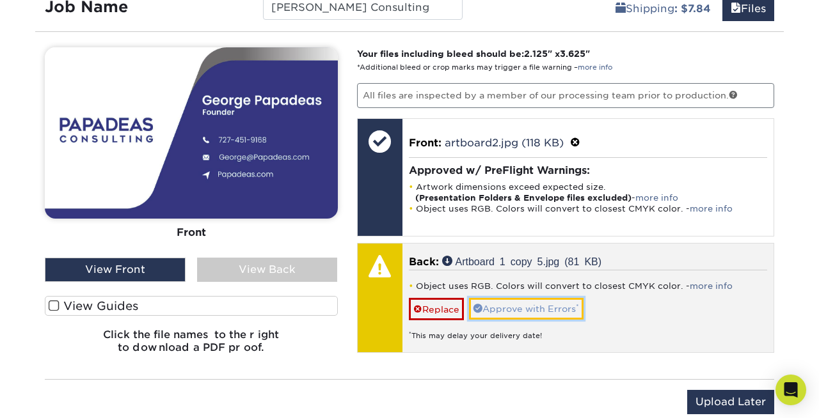
click at [552, 311] on link "Approve with Errors *" at bounding box center [526, 309] width 115 height 22
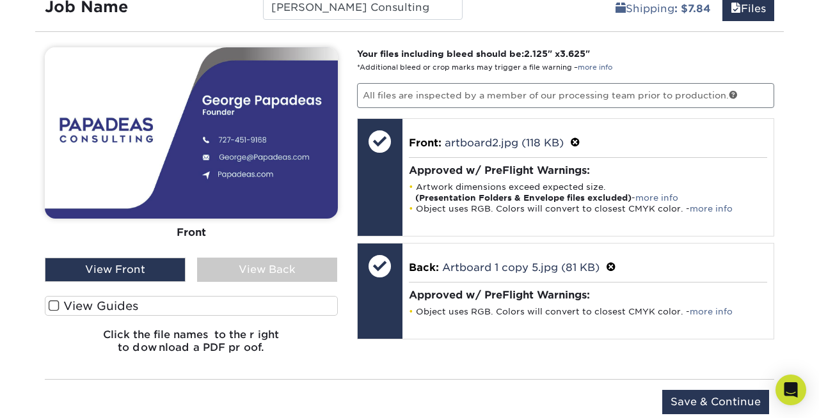
click at [262, 264] on div "View Back" at bounding box center [267, 270] width 141 height 24
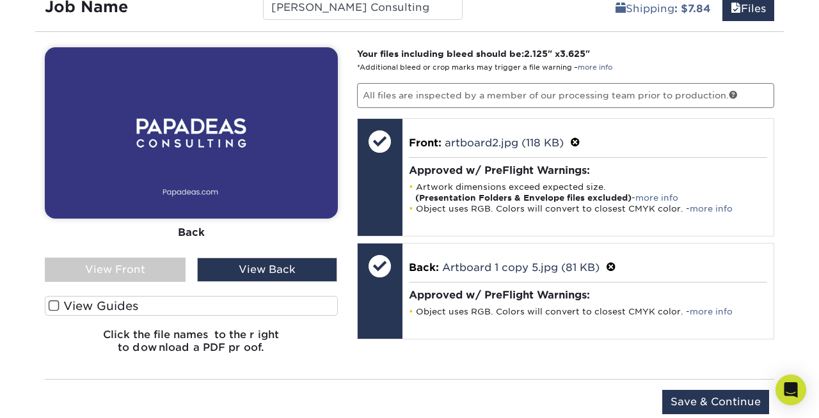
scroll to position [834, 0]
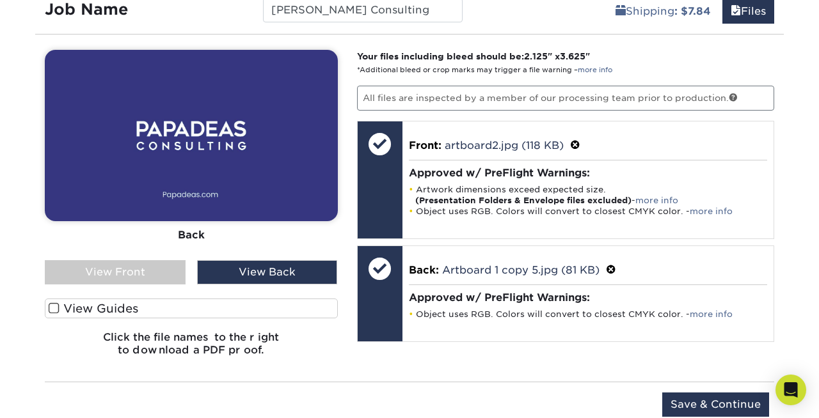
click at [141, 269] on div "View Front" at bounding box center [115, 272] width 141 height 24
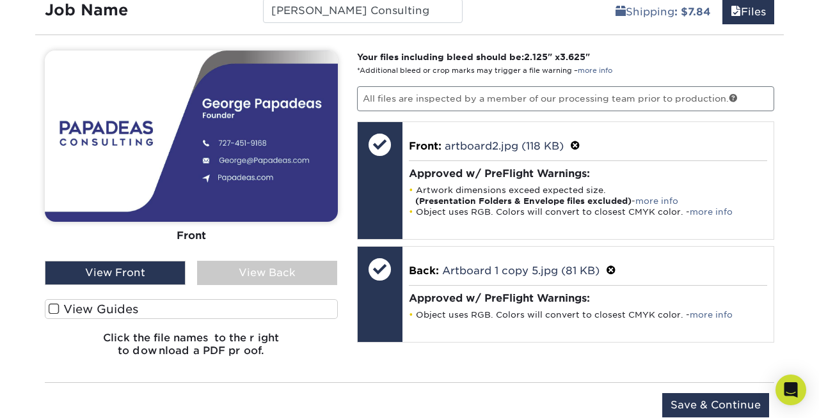
scroll to position [833, 0]
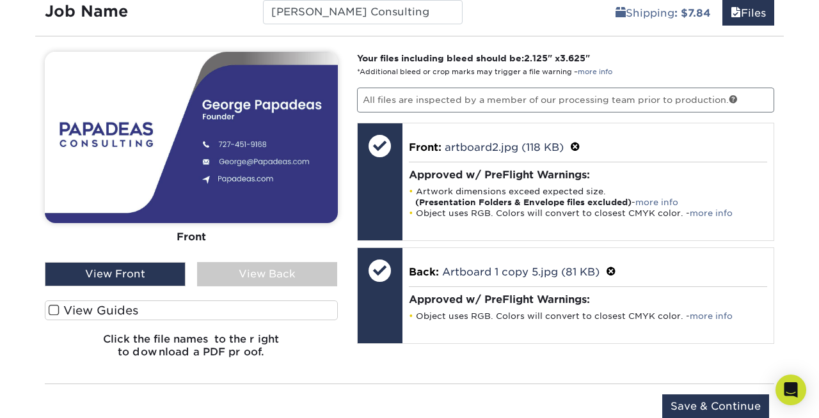
click at [256, 274] on div "View Back" at bounding box center [267, 274] width 141 height 24
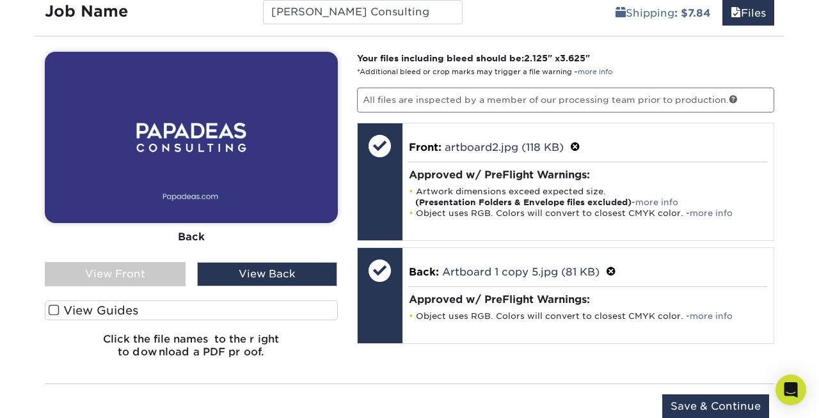
click at [152, 276] on div "View Front" at bounding box center [115, 274] width 141 height 24
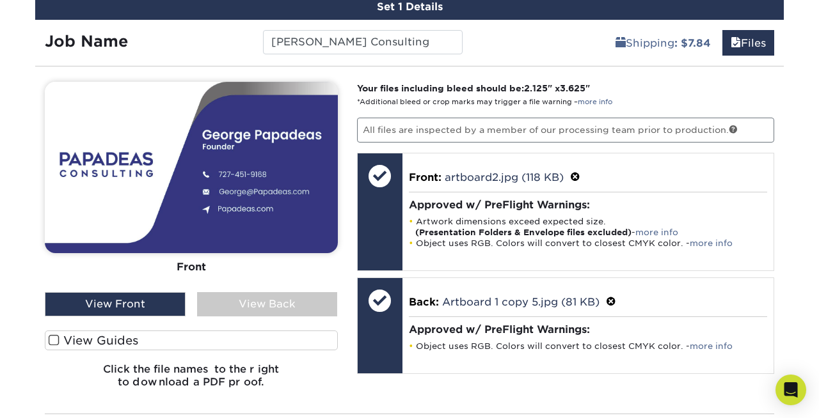
scroll to position [801, 0]
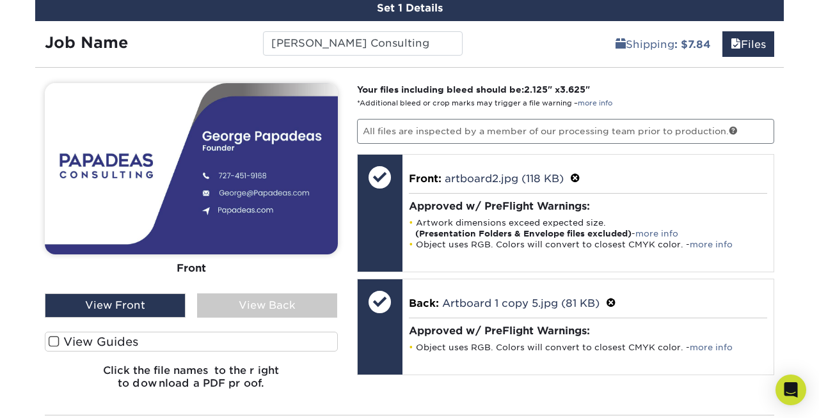
click at [314, 308] on div "View Back" at bounding box center [267, 306] width 141 height 24
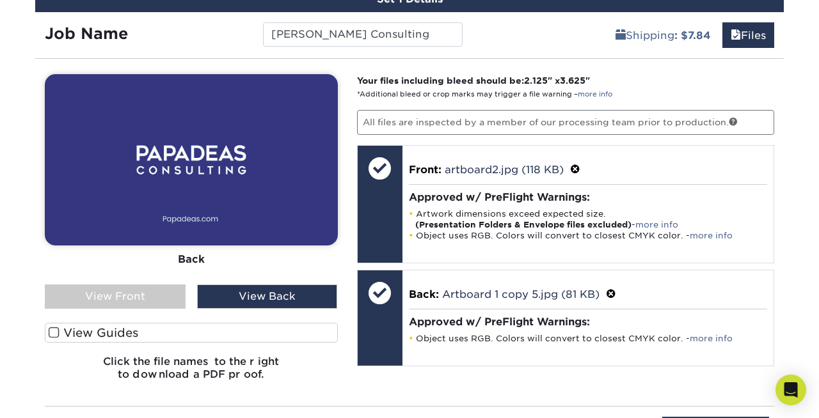
scroll to position [733, 0]
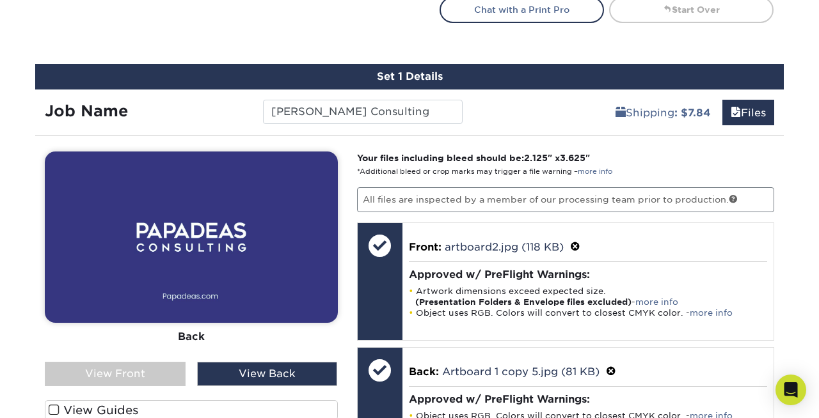
click at [155, 378] on div "View Front" at bounding box center [115, 374] width 141 height 24
